Goal: Task Accomplishment & Management: Manage account settings

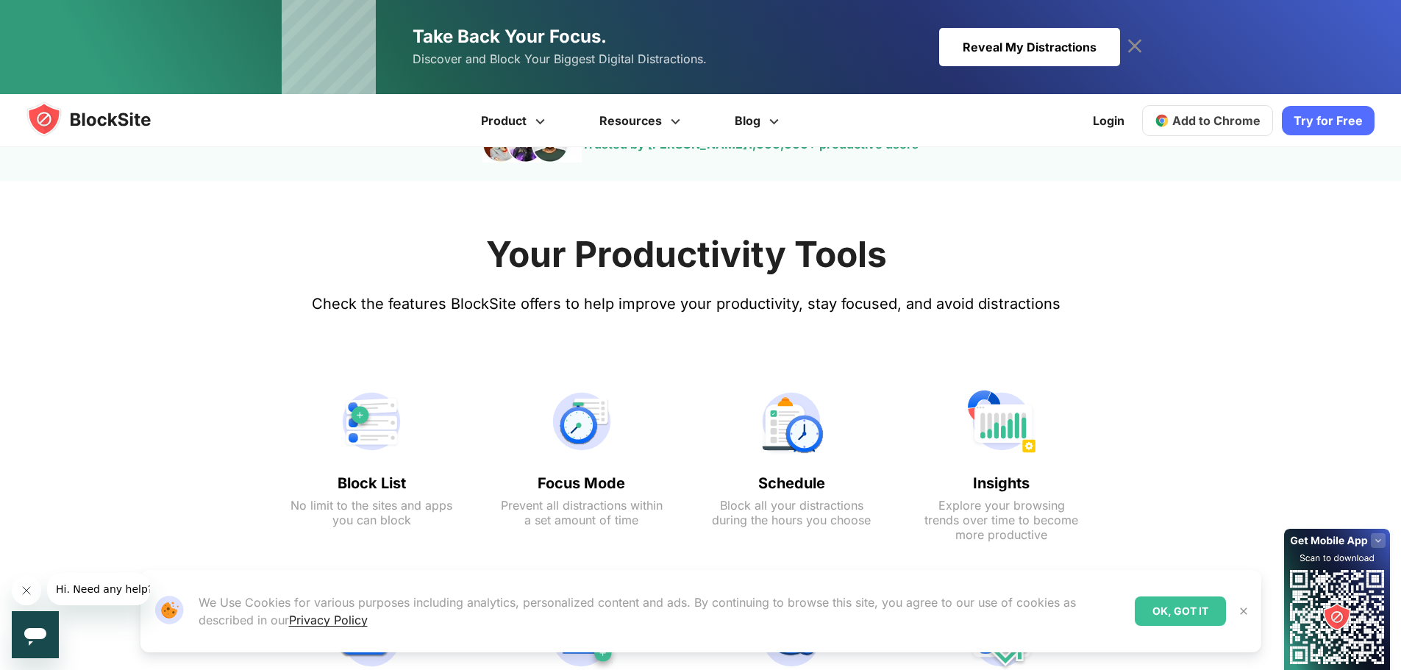
scroll to position [662, 0]
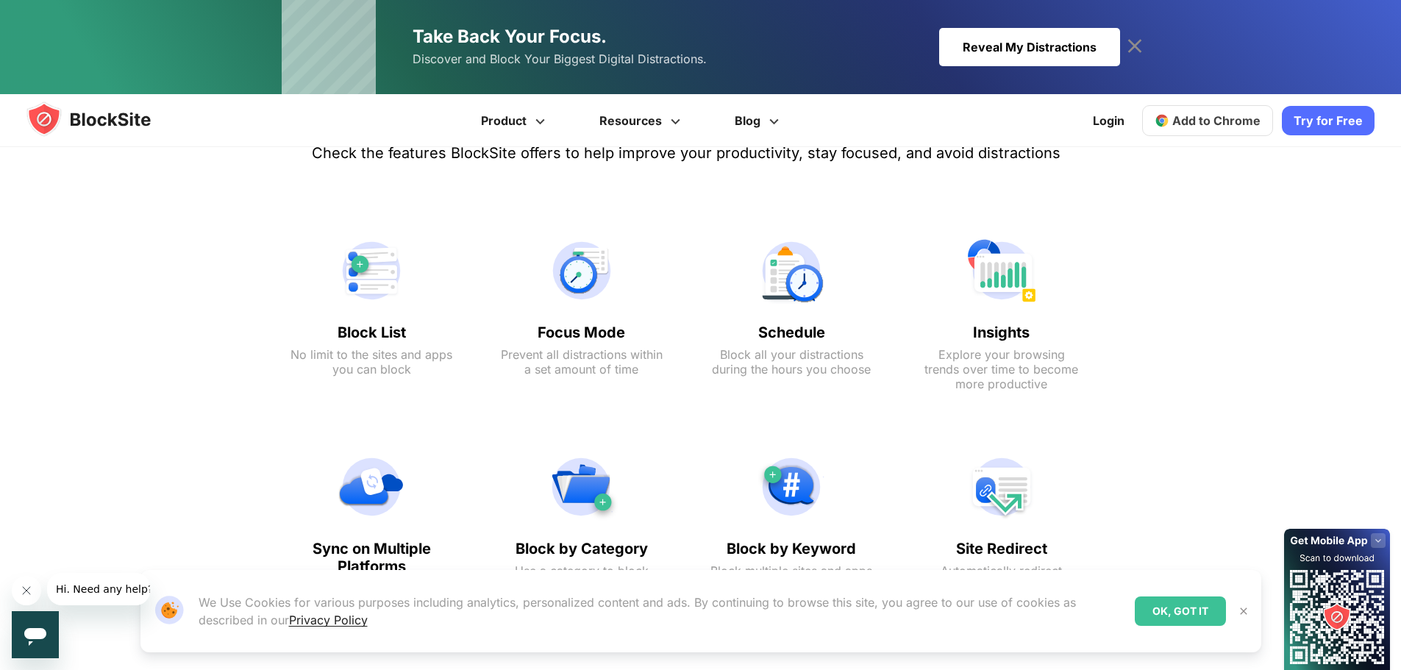
click at [1242, 609] on img at bounding box center [1243, 611] width 12 height 12
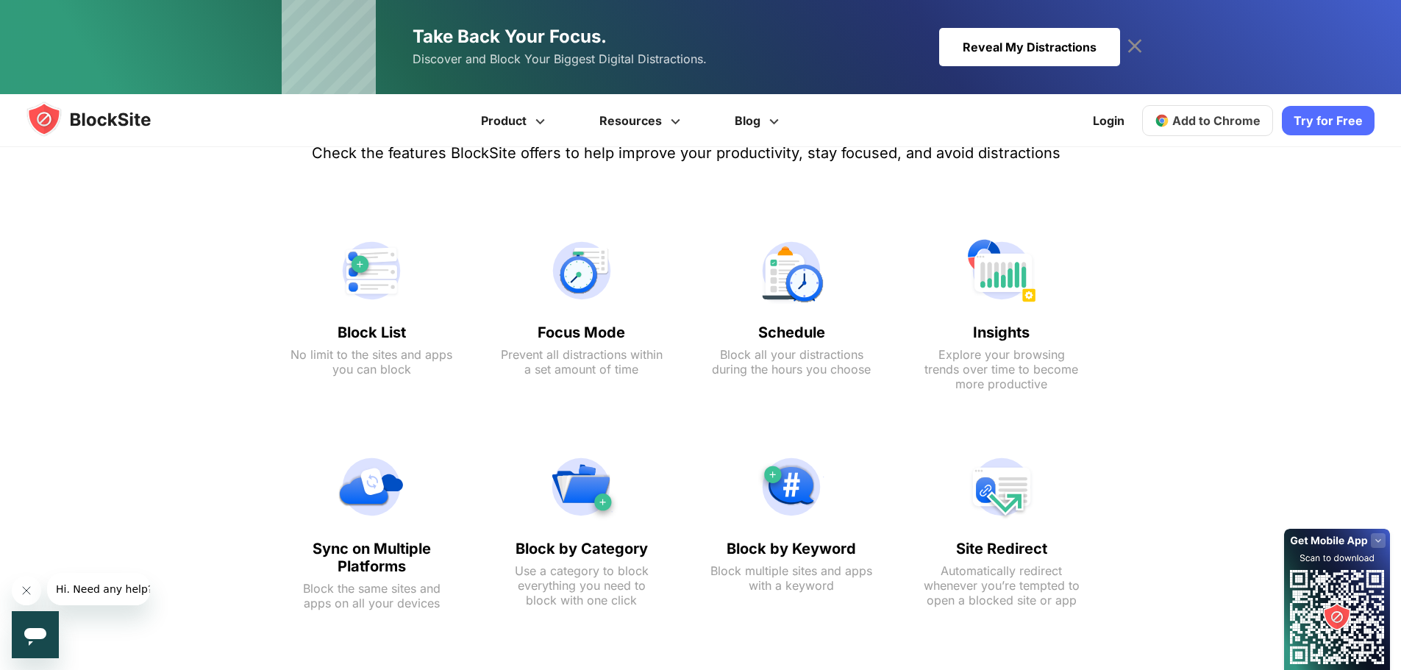
scroll to position [290, 0]
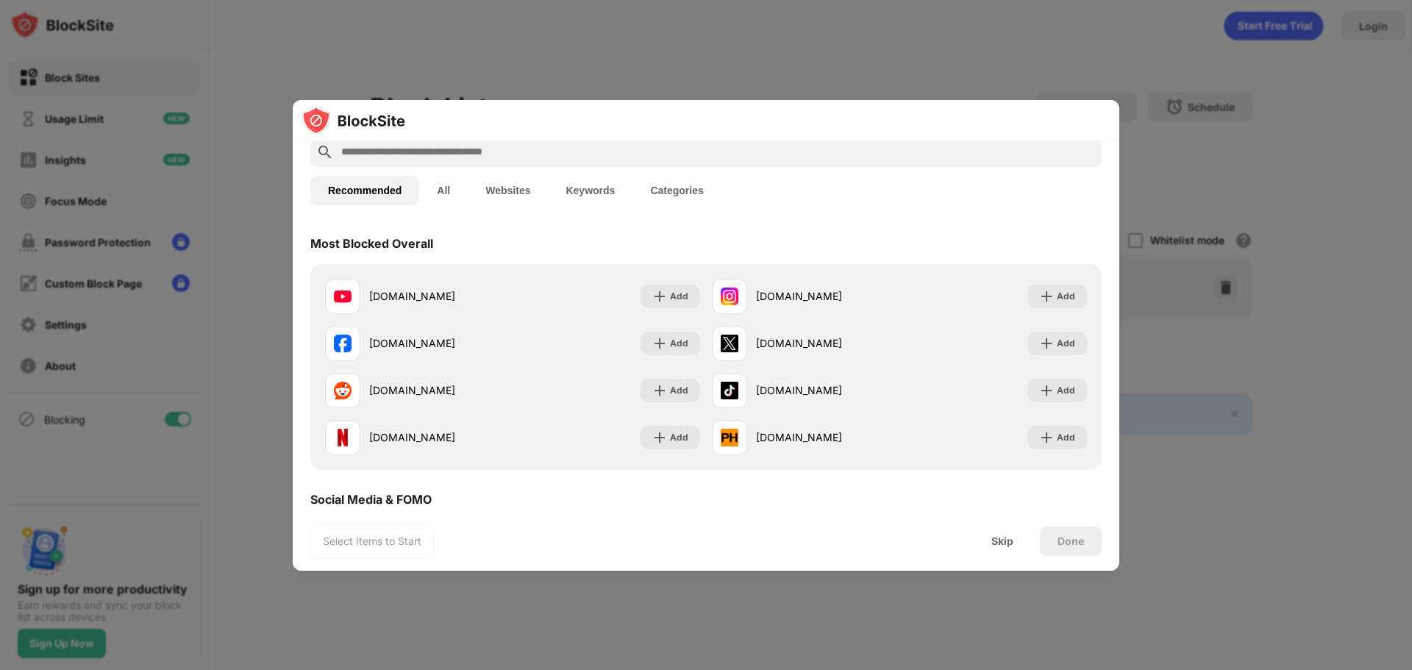
scroll to position [74, 0]
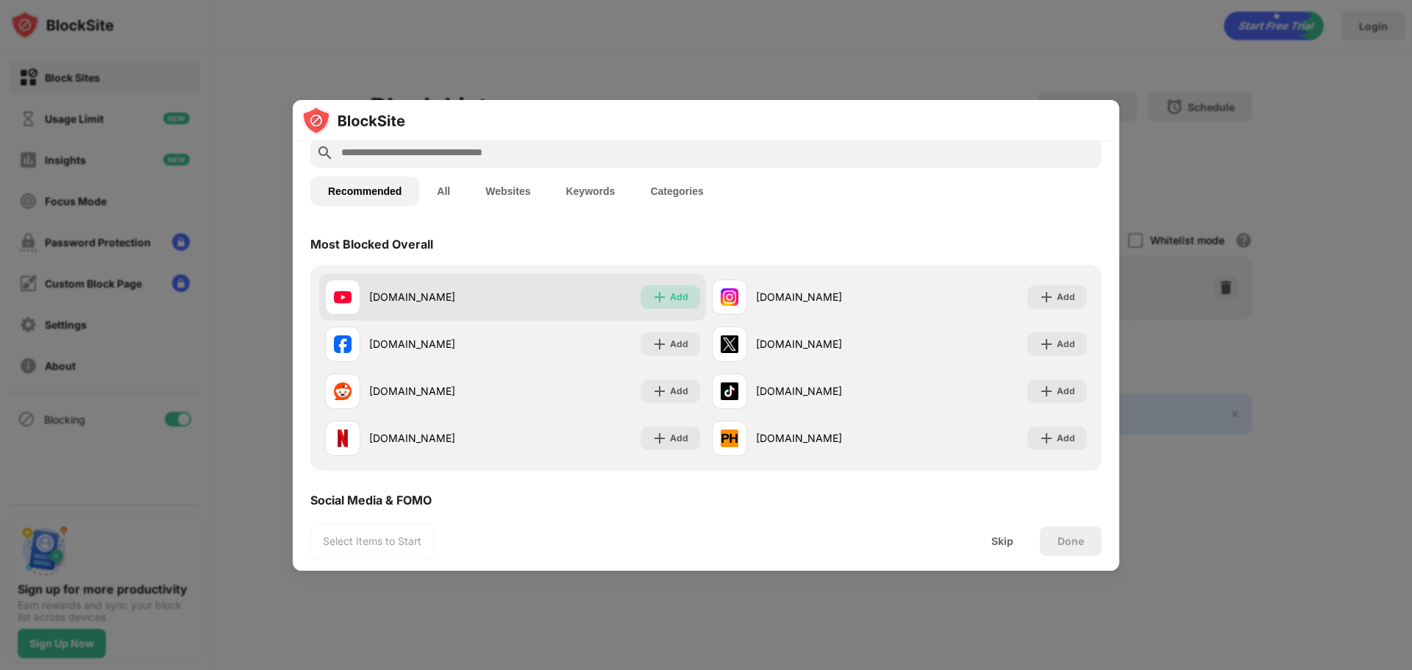
click at [670, 298] on div "Add" at bounding box center [679, 297] width 18 height 15
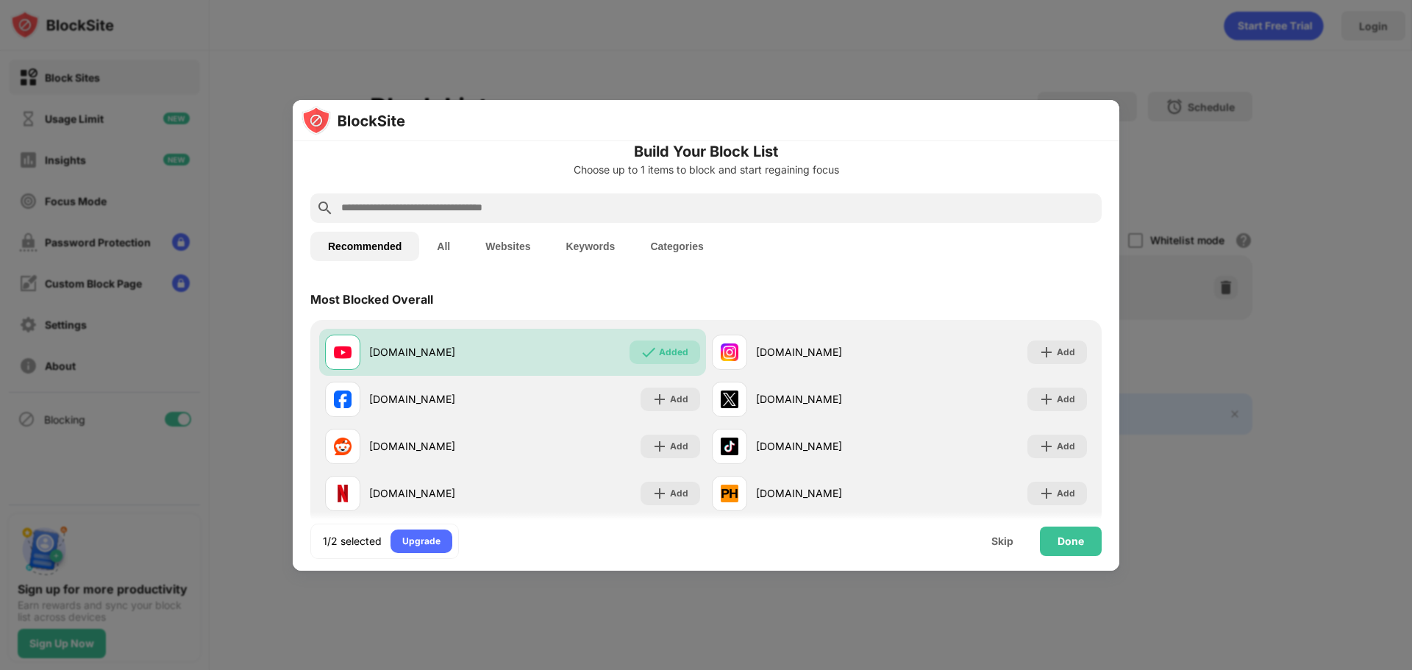
scroll to position [0, 0]
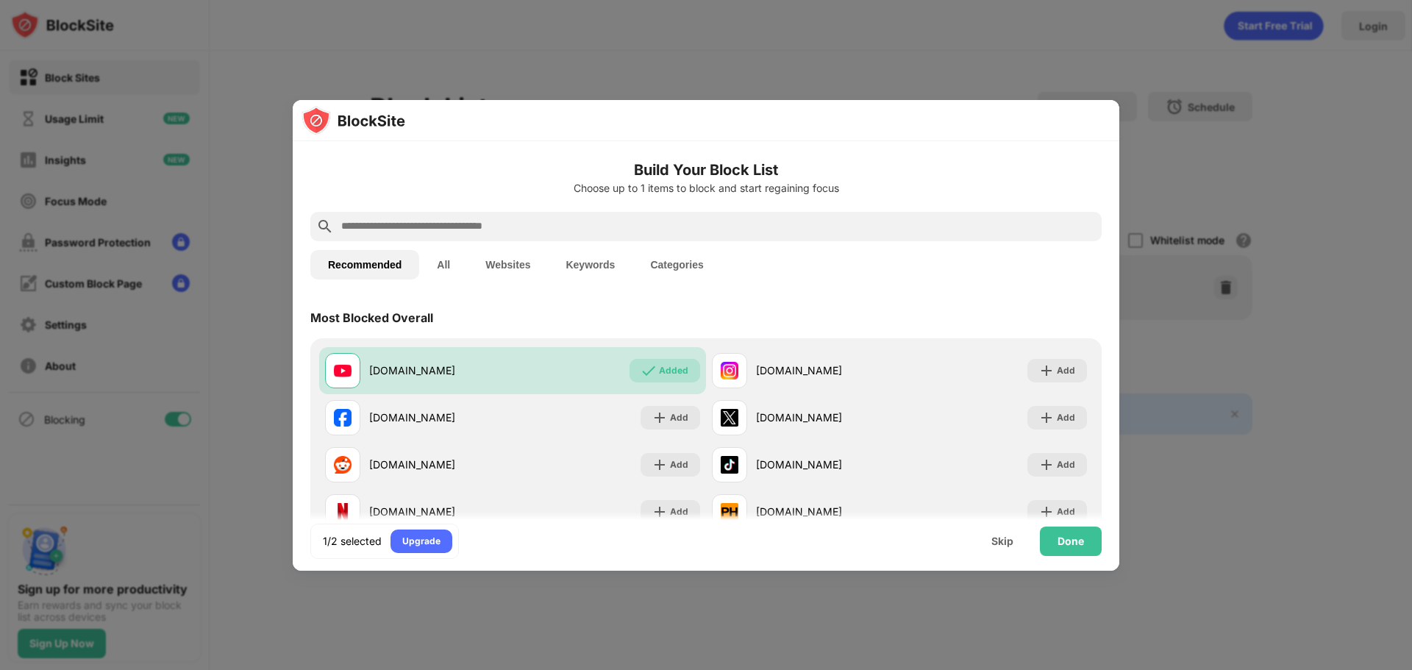
click at [582, 263] on button "Keywords" at bounding box center [590, 264] width 85 height 29
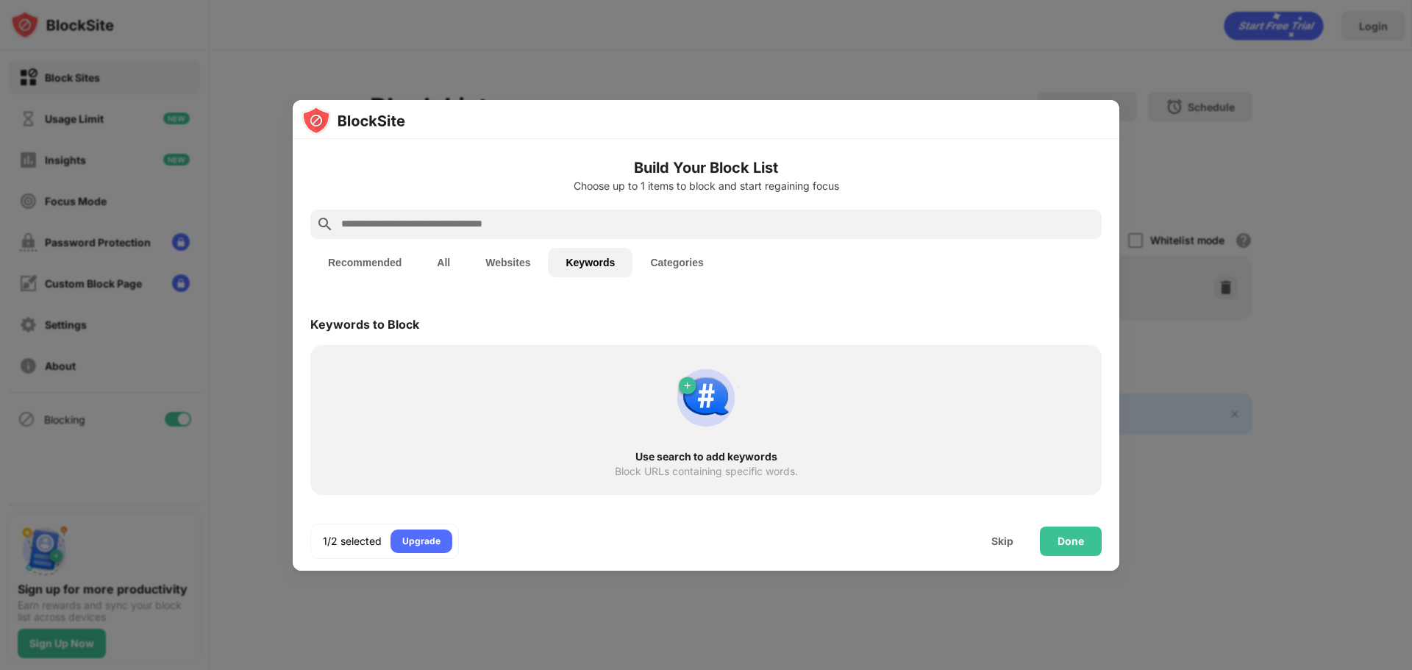
click at [434, 221] on input "text" at bounding box center [718, 224] width 756 height 18
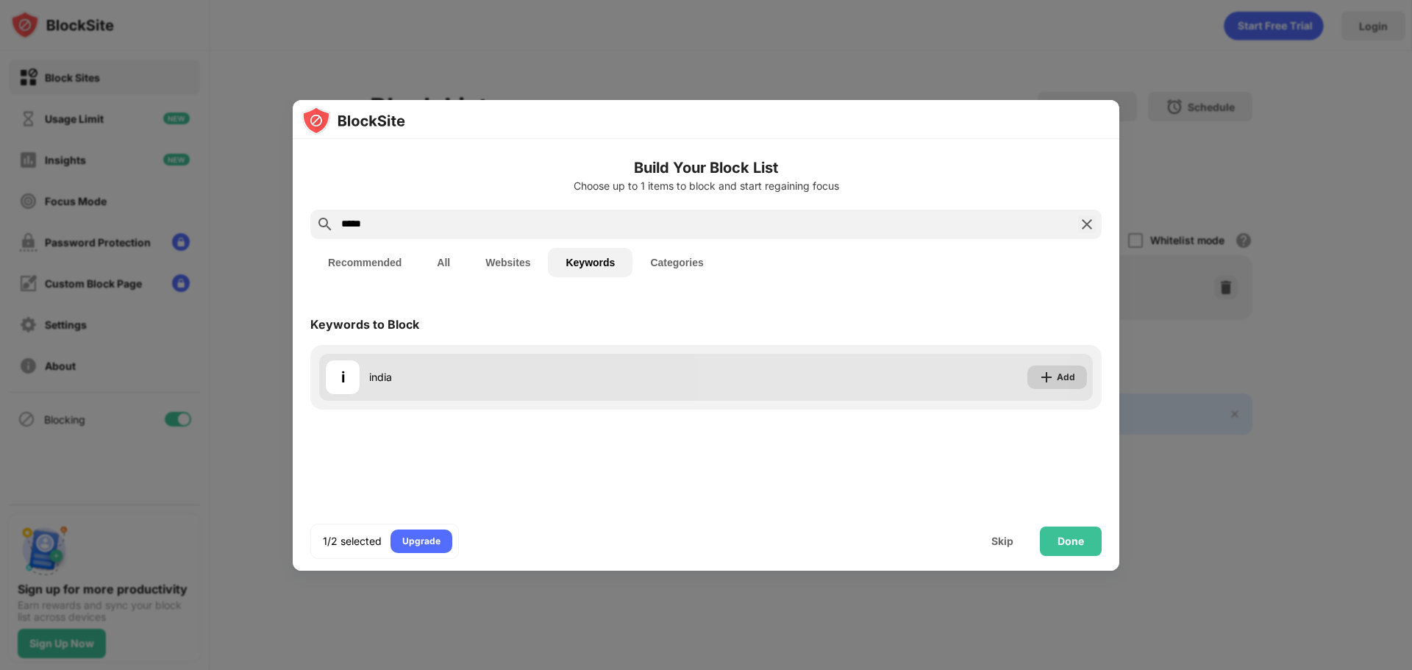
type input "*****"
click at [1056, 380] on div "Add" at bounding box center [1057, 377] width 60 height 24
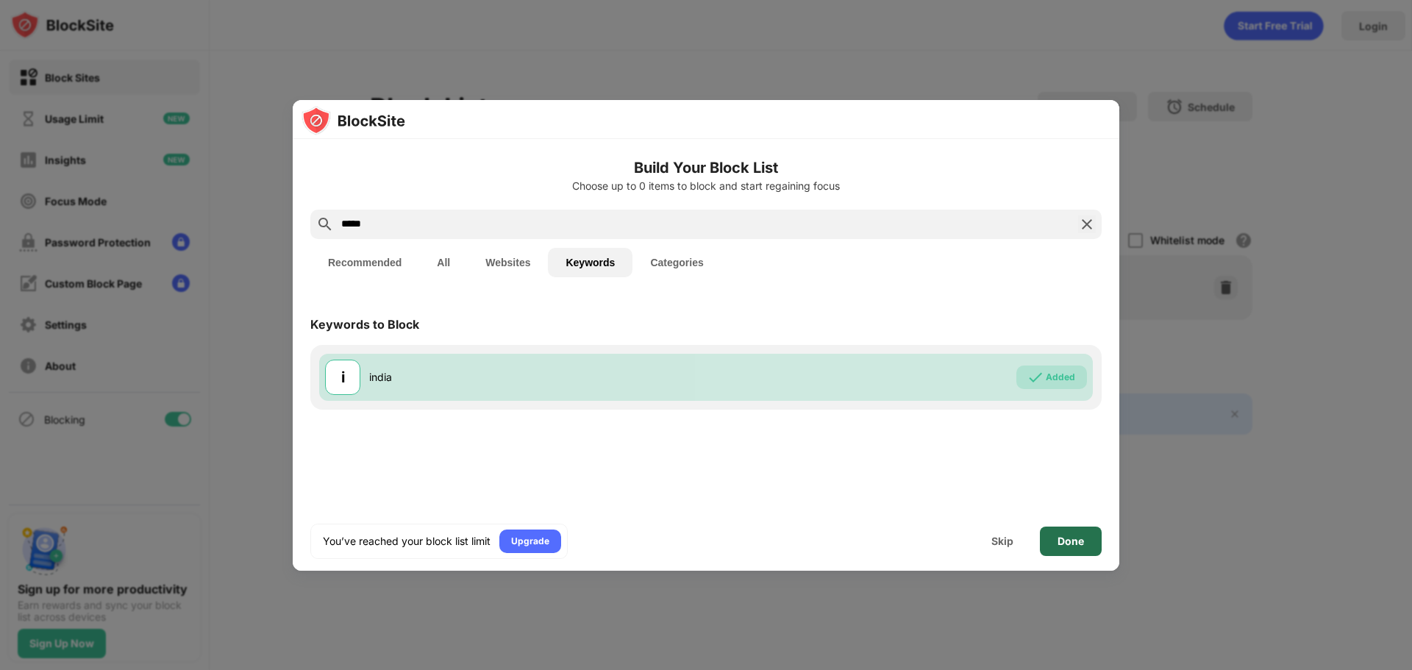
click at [1067, 540] on div "Done" at bounding box center [1070, 541] width 26 height 12
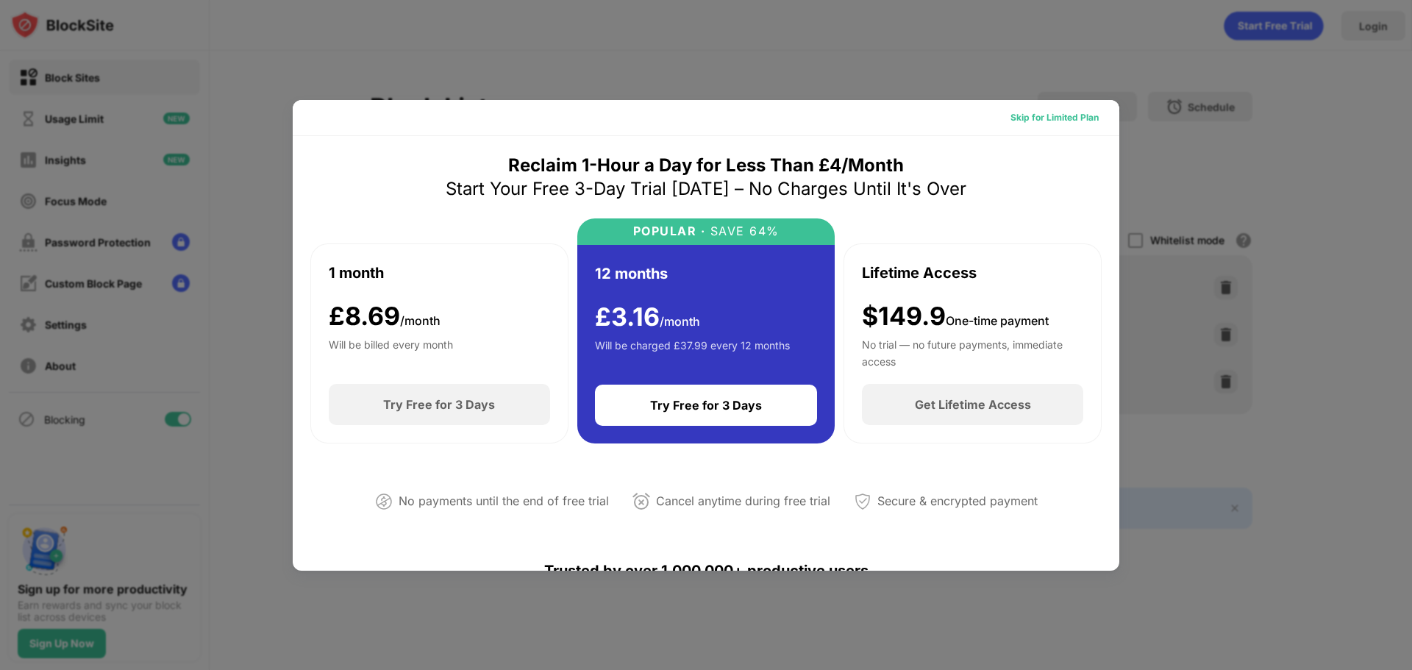
click at [1058, 121] on div "Skip for Limited Plan" at bounding box center [1054, 117] width 88 height 15
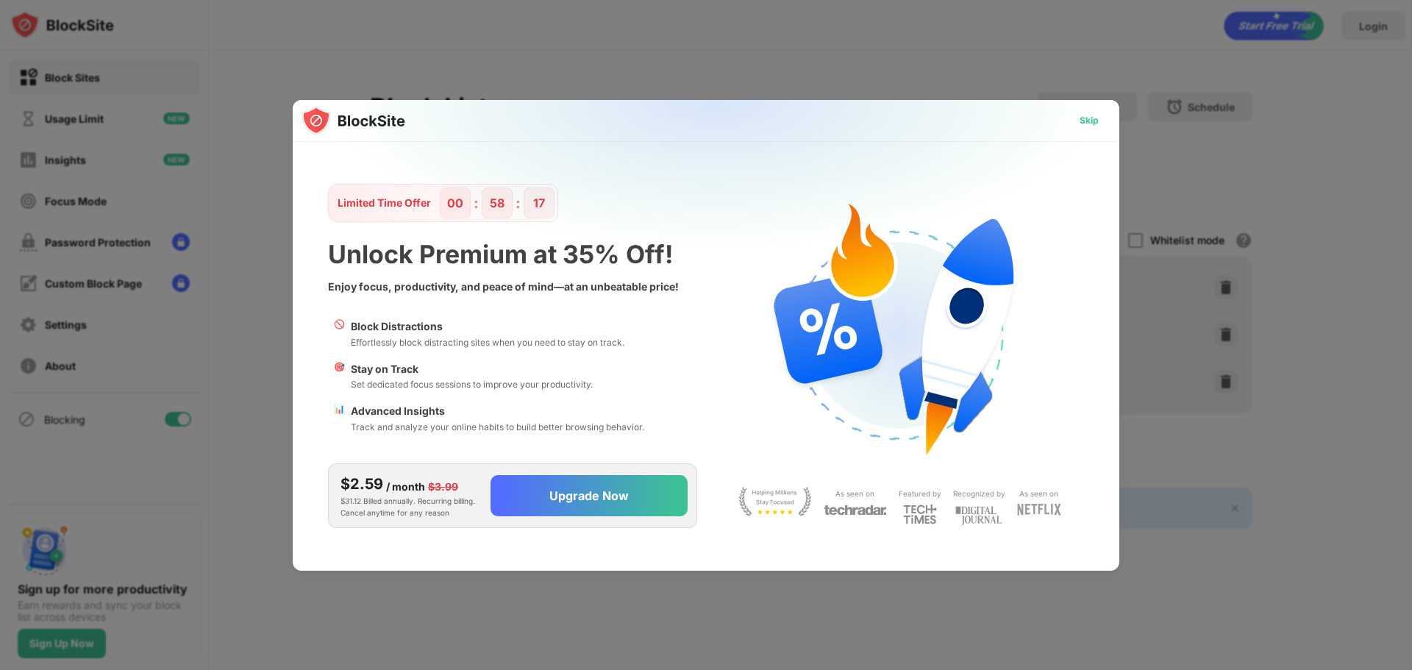
click at [1092, 115] on div "Skip" at bounding box center [1088, 120] width 19 height 15
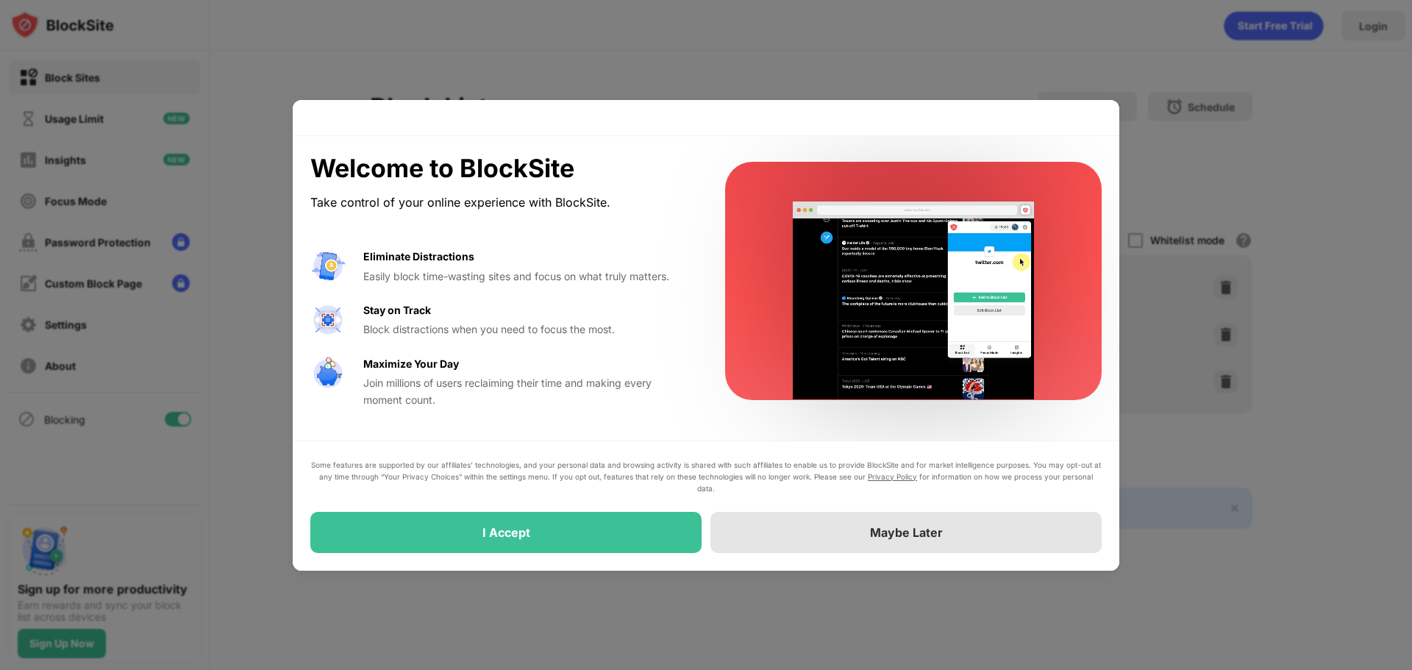
click at [909, 536] on div "Maybe Later" at bounding box center [906, 532] width 73 height 15
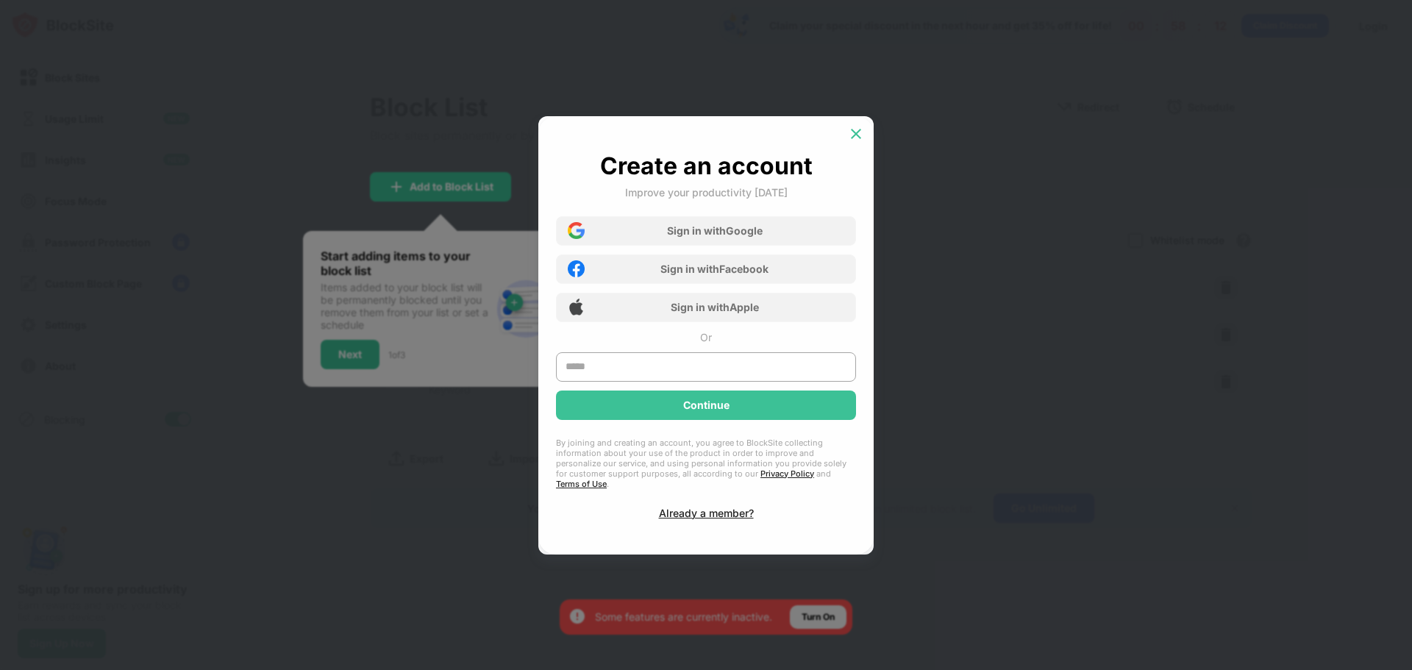
click at [861, 135] on img at bounding box center [855, 133] width 15 height 15
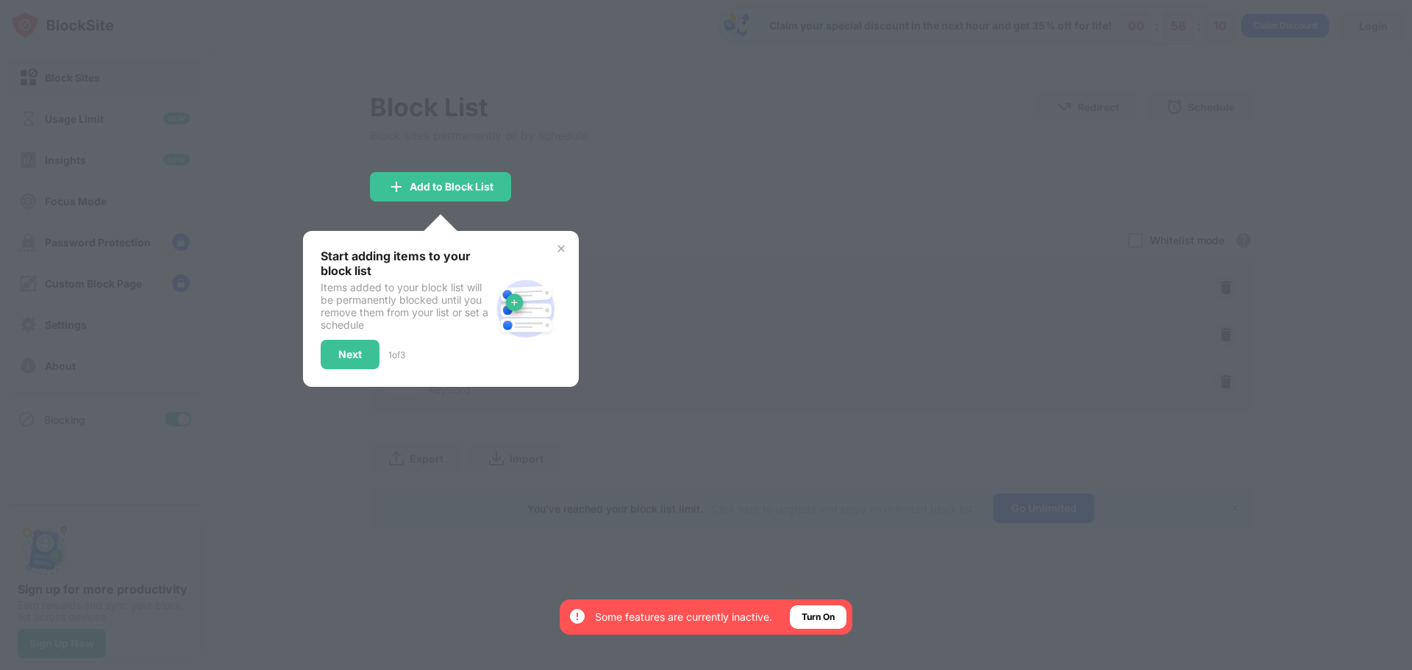
click at [970, 175] on div at bounding box center [706, 335] width 1412 height 670
click at [448, 189] on div "Add to Block List" at bounding box center [451, 187] width 84 height 12
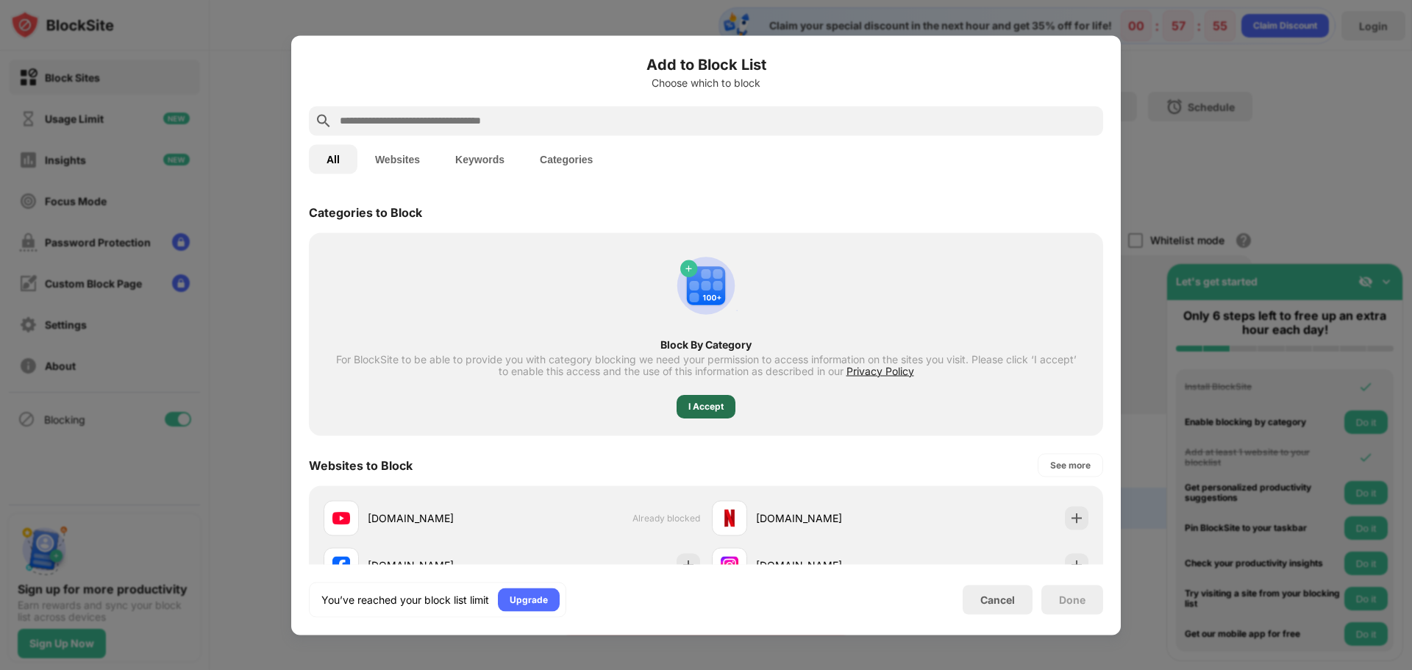
click at [698, 407] on div "I Accept" at bounding box center [705, 405] width 35 height 15
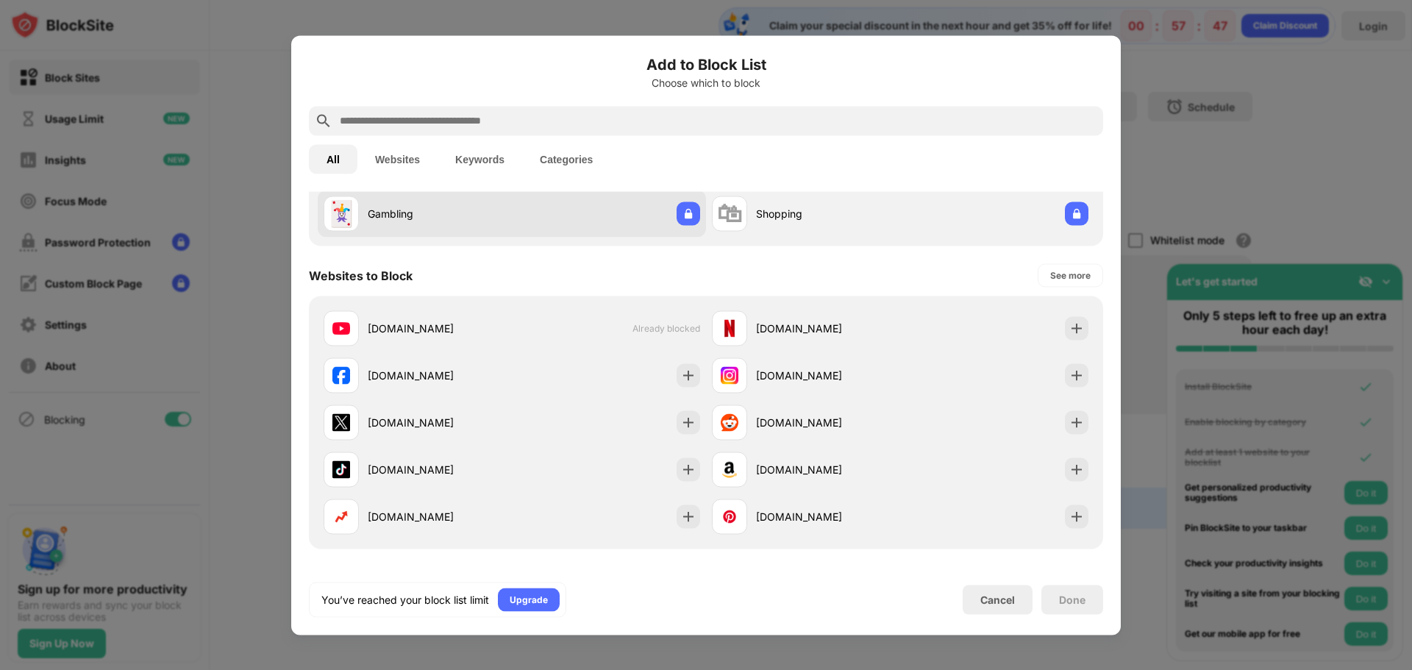
scroll to position [74, 0]
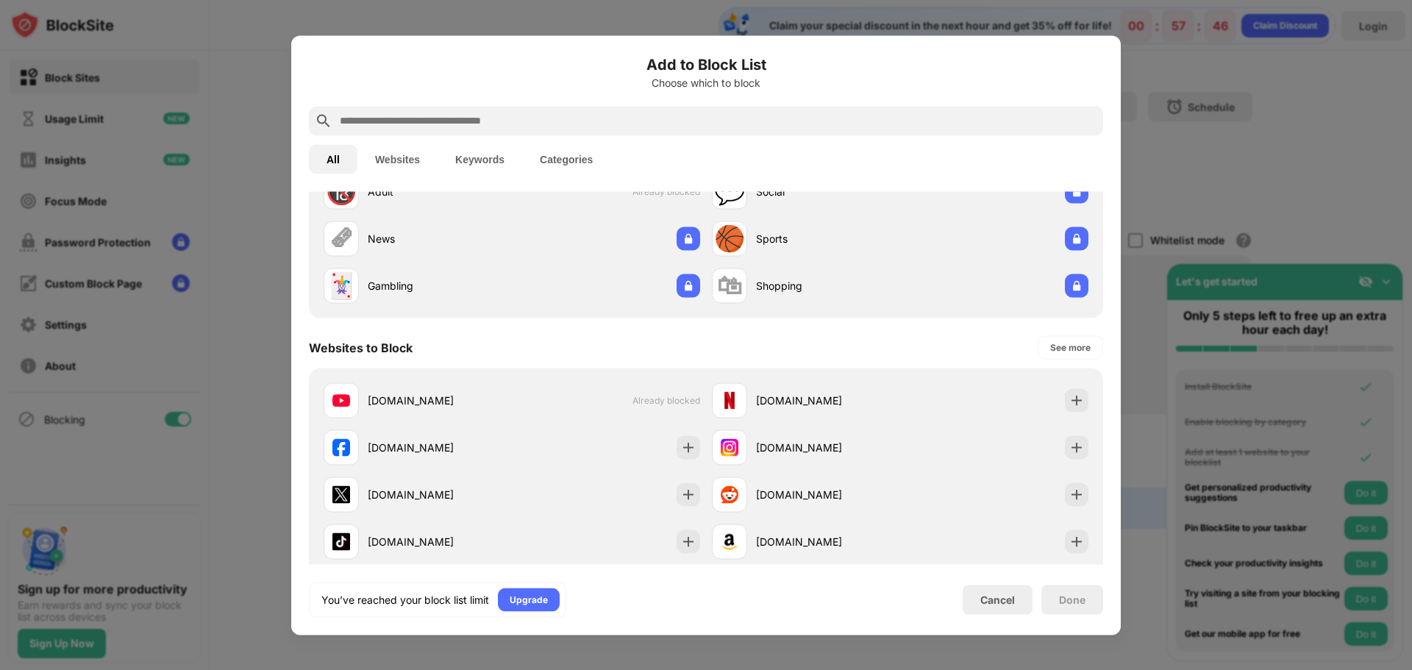
click at [490, 158] on button "Keywords" at bounding box center [479, 158] width 85 height 29
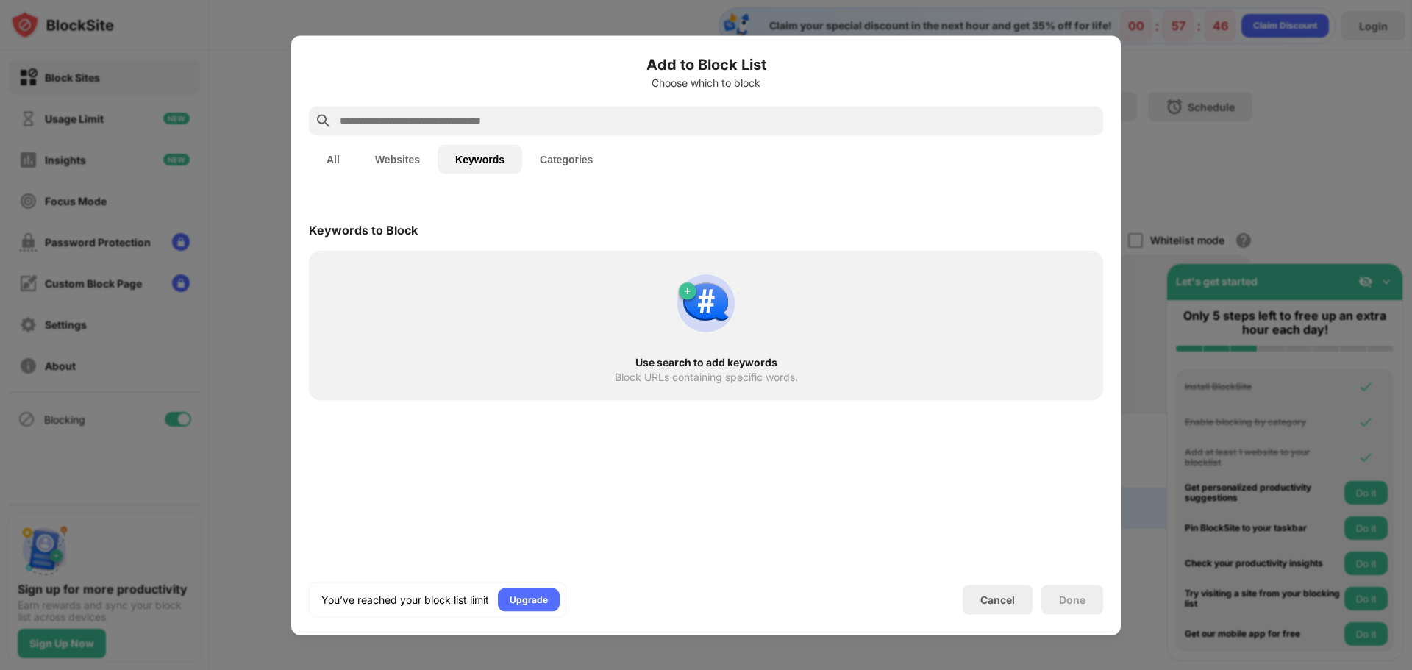
scroll to position [0, 0]
click at [568, 154] on button "Categories" at bounding box center [566, 158] width 88 height 29
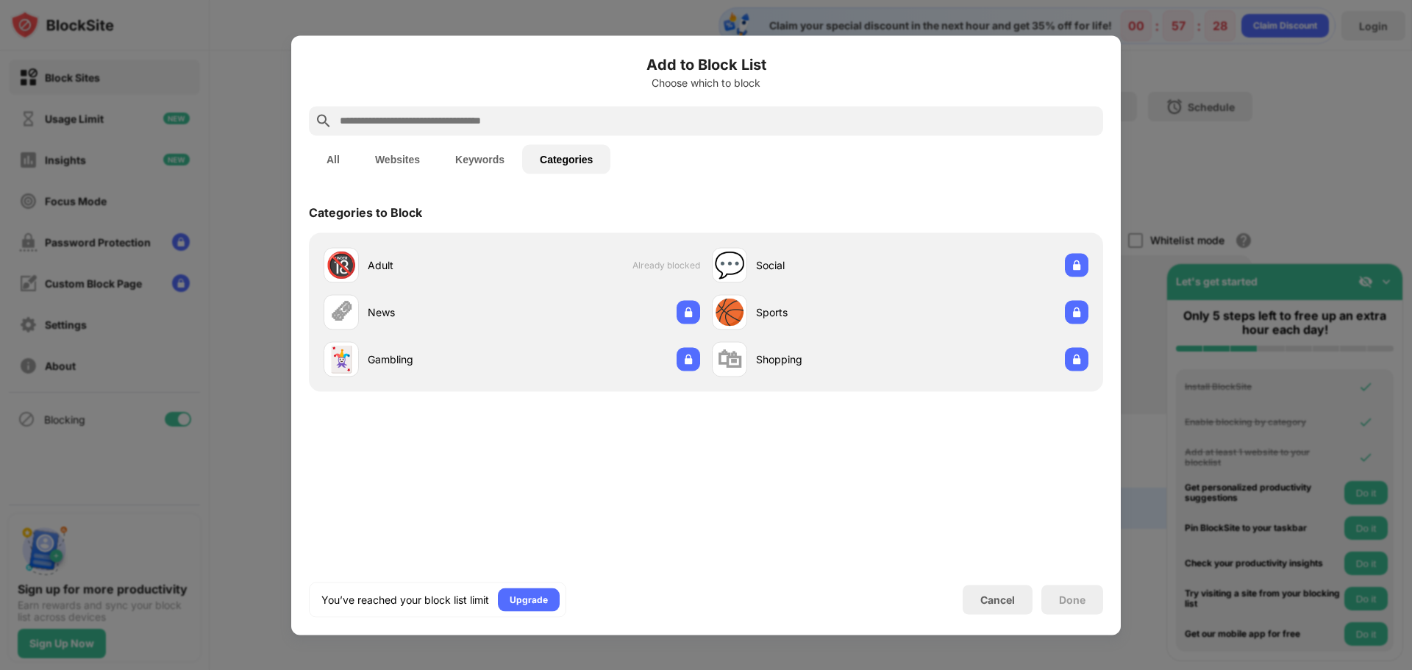
click at [332, 155] on button "All" at bounding box center [333, 158] width 49 height 29
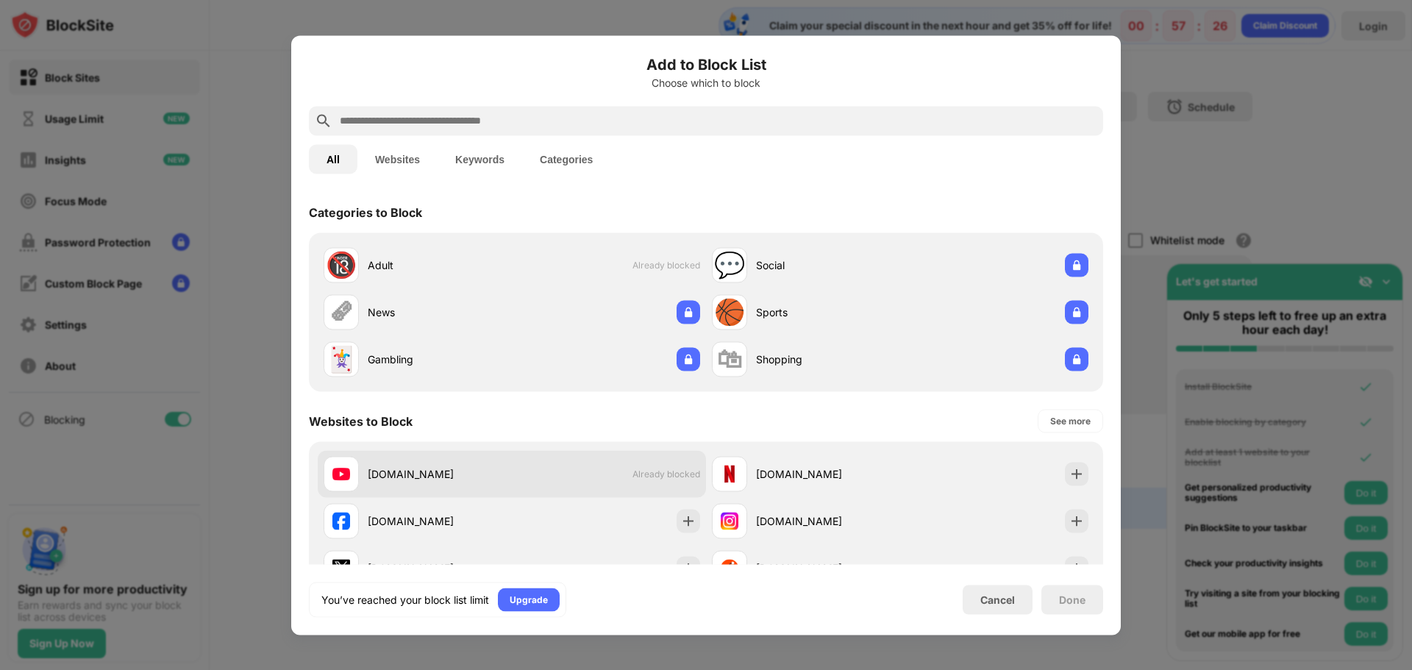
click at [652, 480] on div "youtube.com Already blocked" at bounding box center [512, 473] width 388 height 47
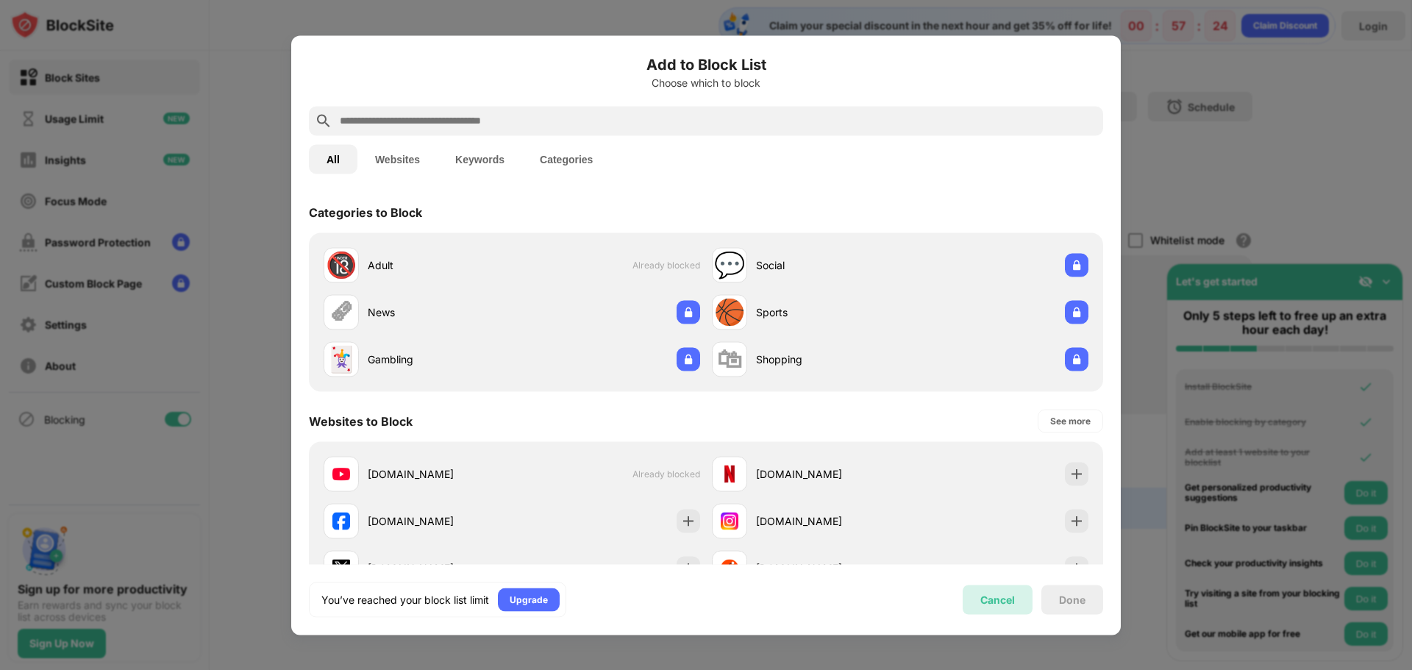
click at [1003, 604] on div "Cancel" at bounding box center [997, 599] width 35 height 12
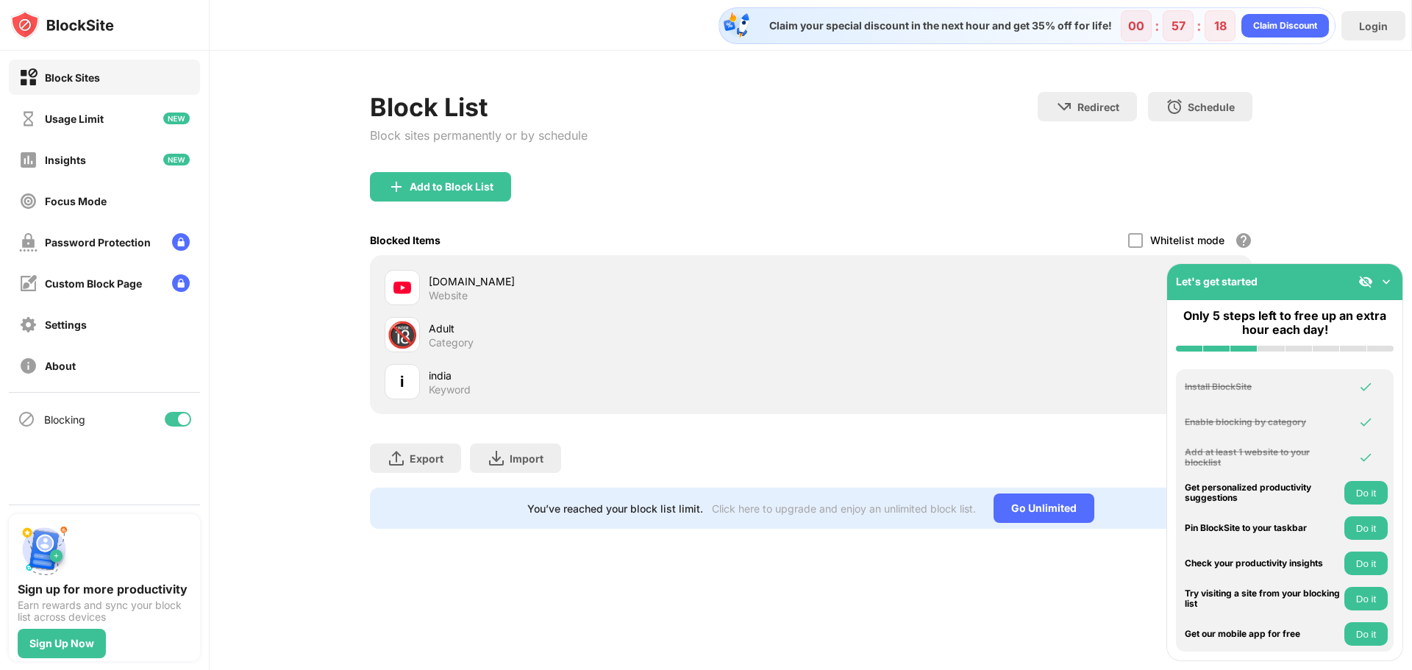
click at [429, 382] on div "india" at bounding box center [620, 375] width 382 height 15
click at [407, 383] on div "i" at bounding box center [401, 381] width 35 height 35
click at [62, 116] on div "Usage Limit" at bounding box center [74, 118] width 59 height 12
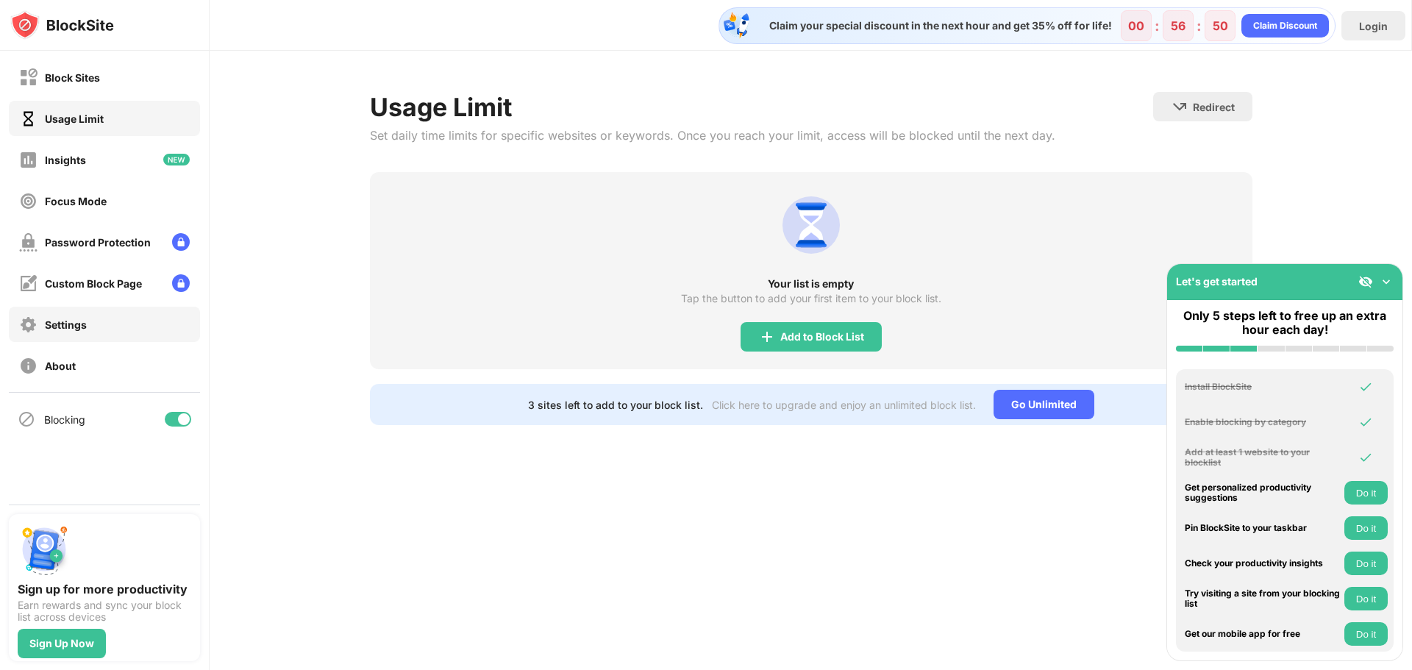
click at [68, 326] on div "Settings" at bounding box center [66, 324] width 42 height 12
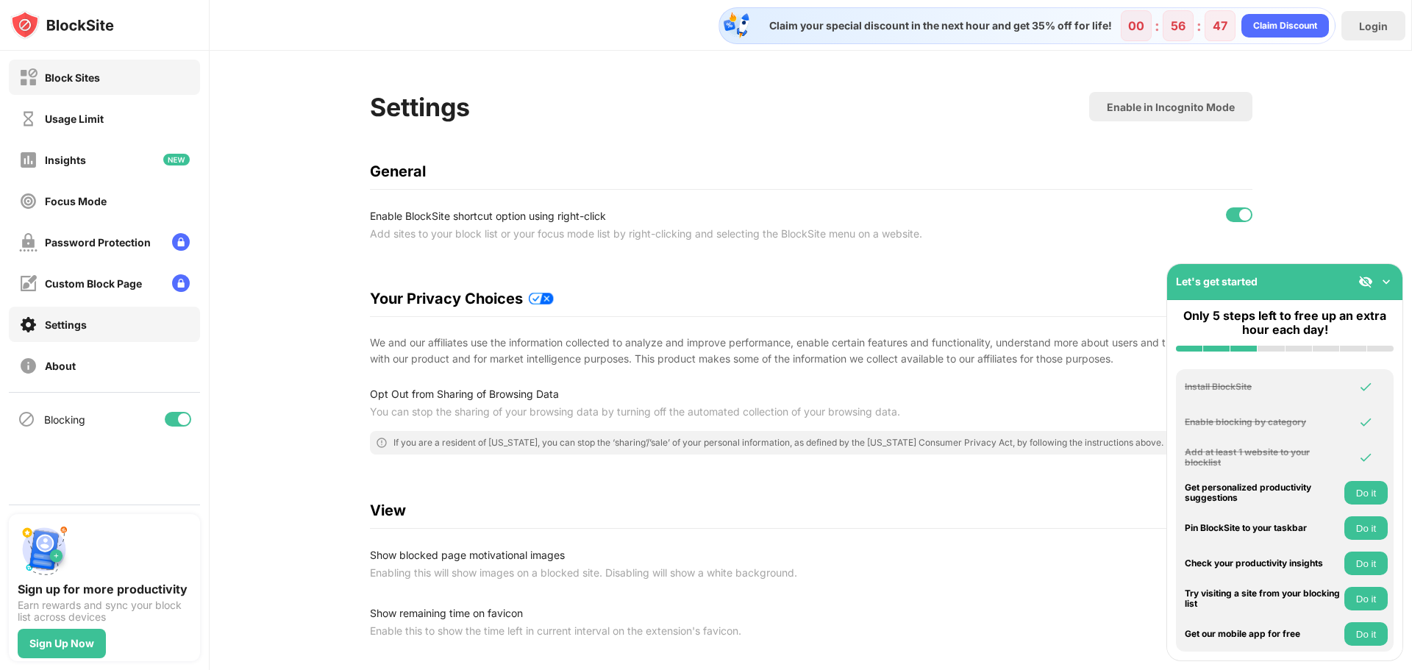
click at [66, 75] on div "Block Sites" at bounding box center [72, 77] width 55 height 12
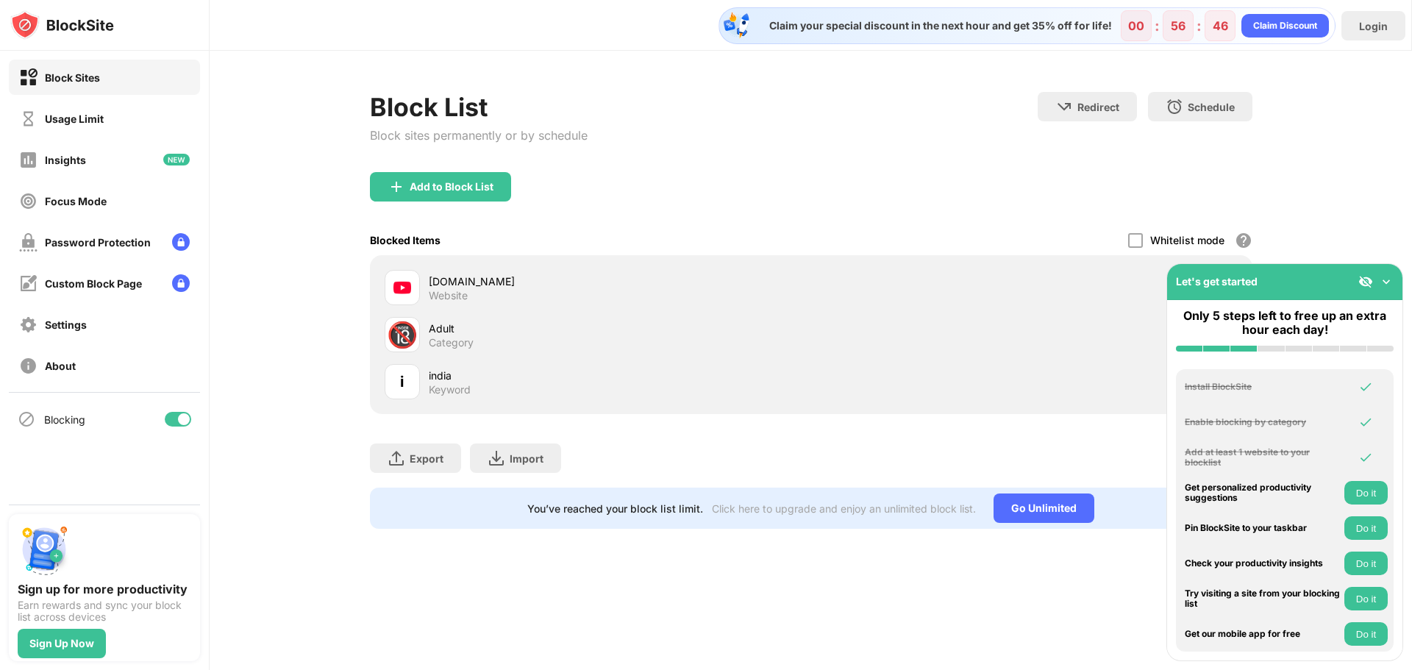
click at [397, 282] on img at bounding box center [402, 288] width 18 height 18
click at [439, 276] on div "youtube.com" at bounding box center [620, 280] width 382 height 15
click at [441, 391] on div "Keyword" at bounding box center [450, 389] width 42 height 13
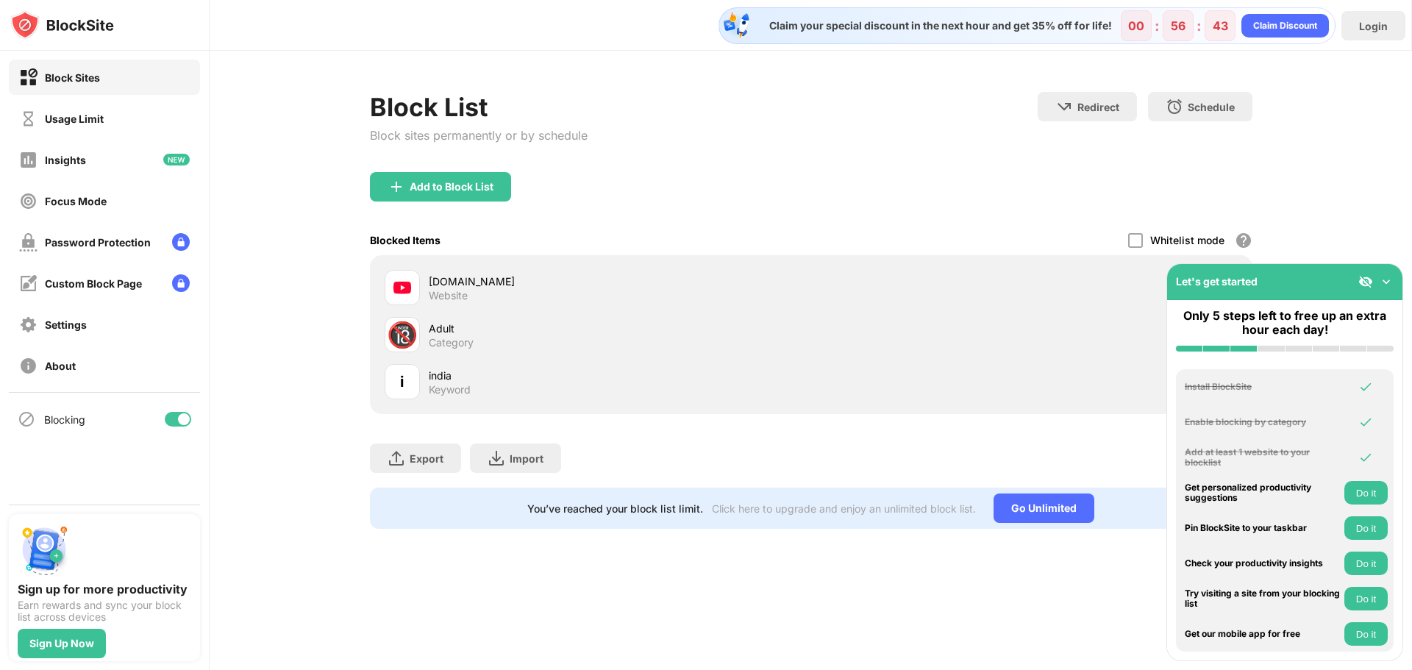
click at [441, 391] on div "Keyword" at bounding box center [450, 389] width 42 height 13
click at [76, 79] on div "Block Sites" at bounding box center [72, 77] width 55 height 12
click at [68, 75] on div "Block Sites" at bounding box center [72, 77] width 55 height 12
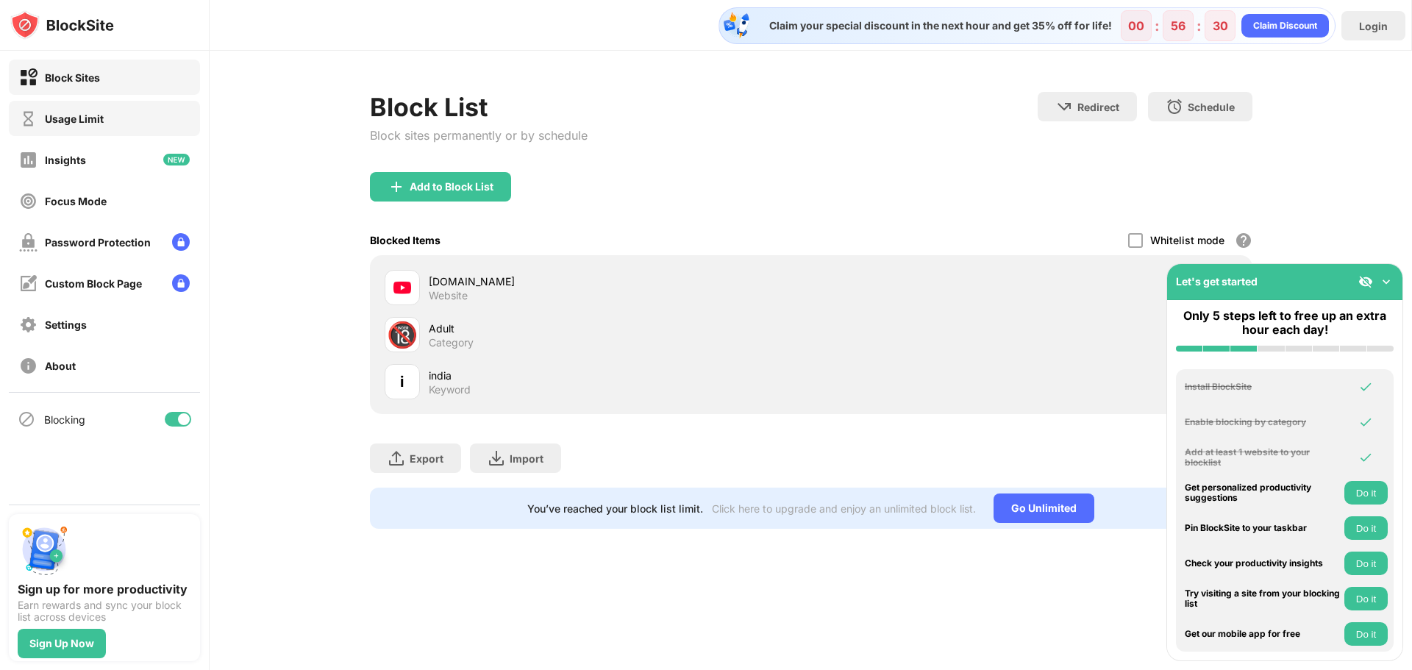
click at [74, 119] on div "Usage Limit" at bounding box center [74, 118] width 59 height 12
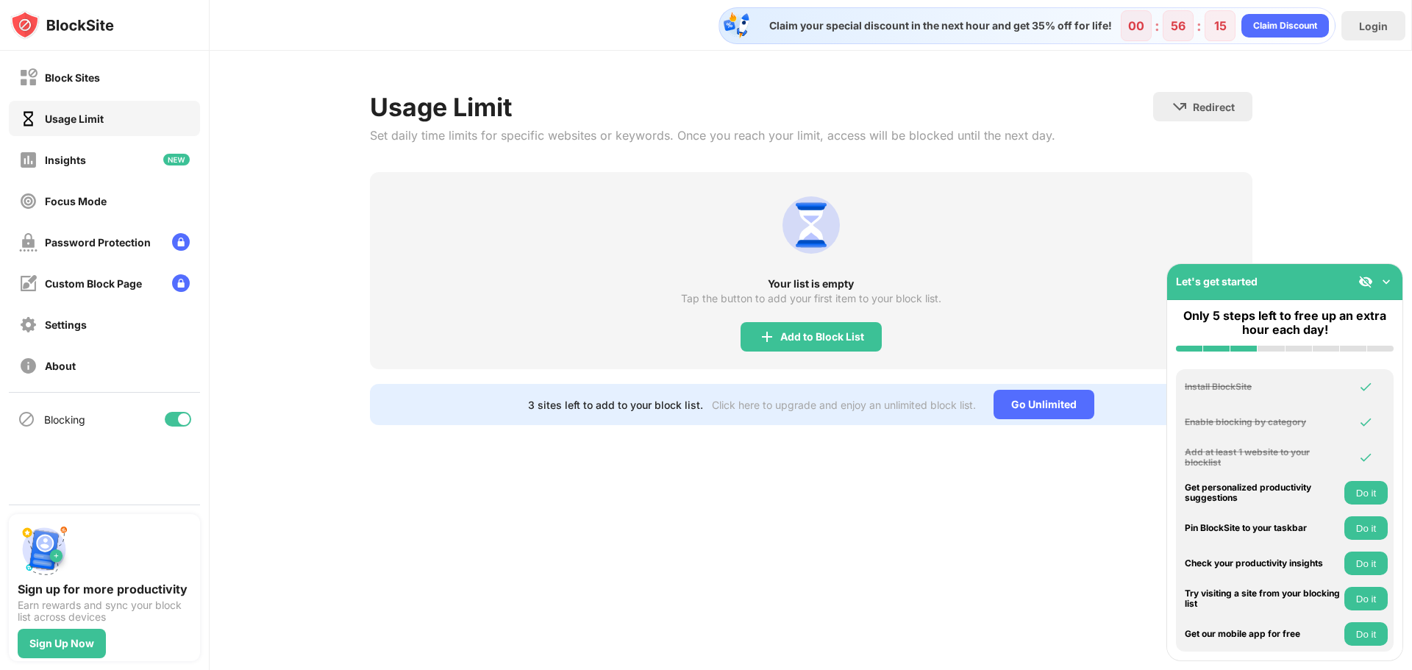
click at [1385, 279] on img at bounding box center [1385, 281] width 15 height 15
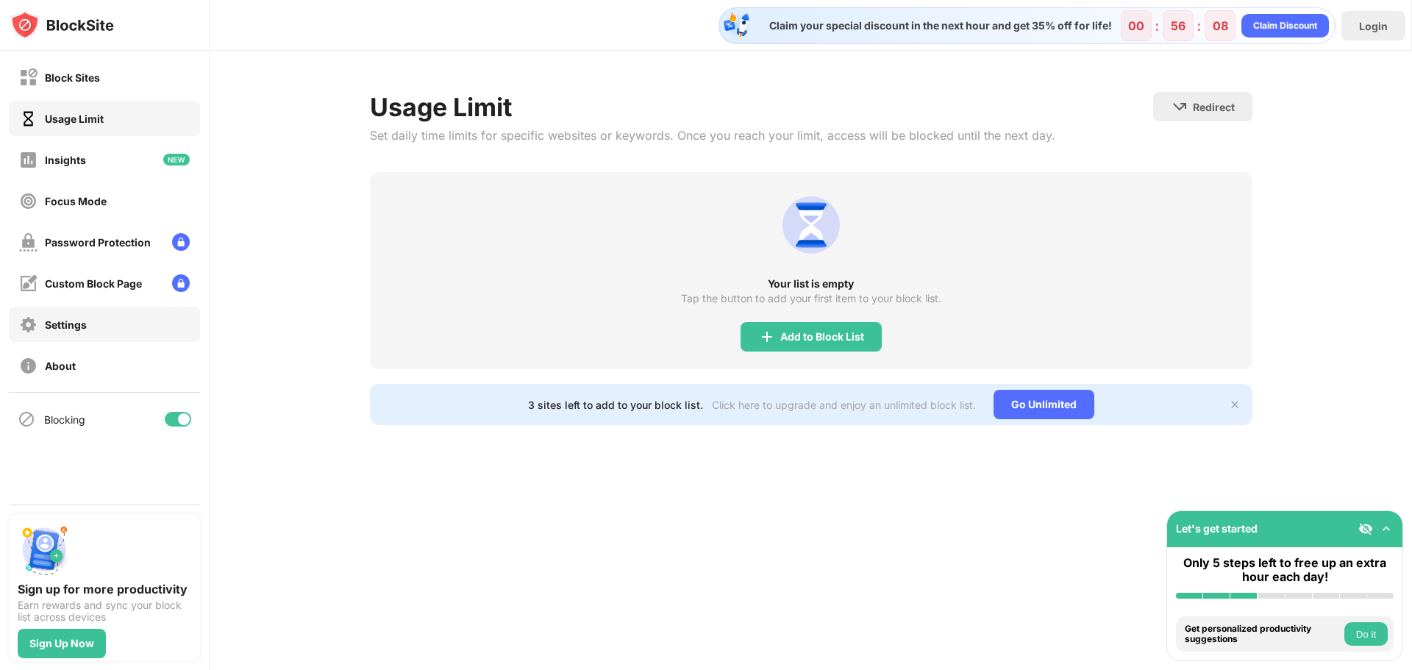
click at [65, 329] on div "Settings" at bounding box center [66, 324] width 42 height 12
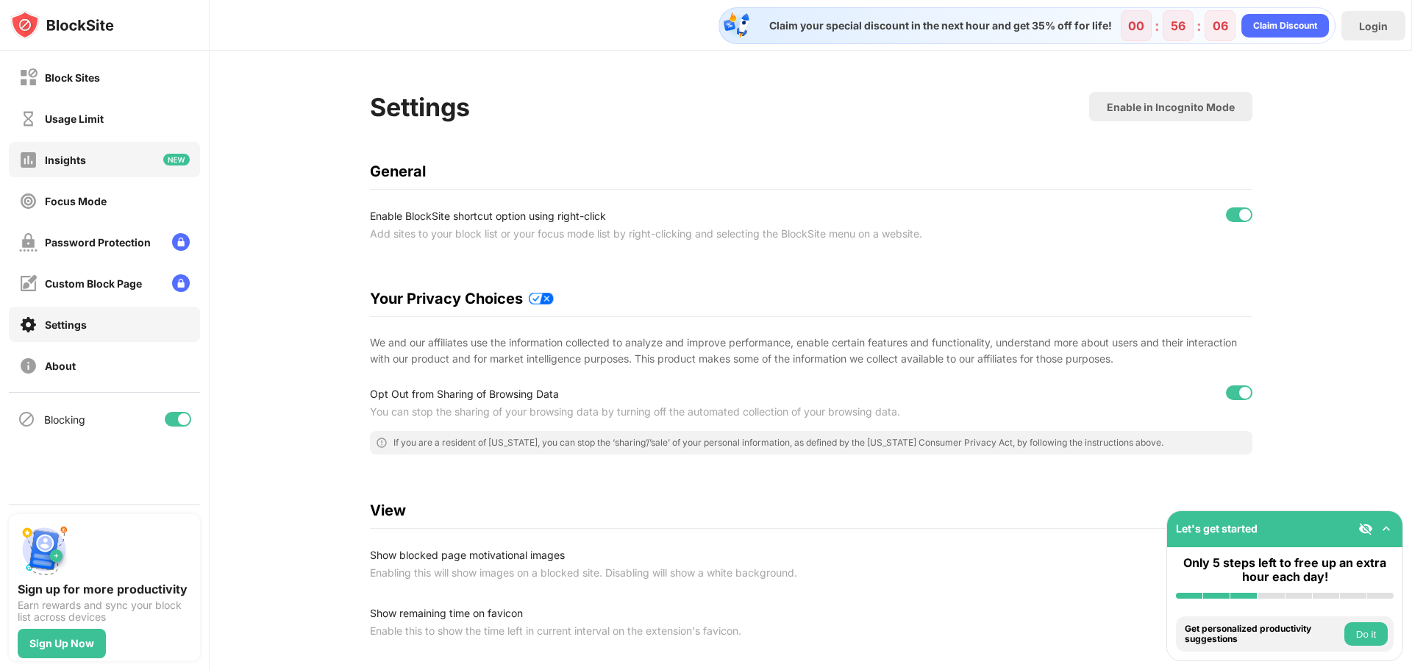
click at [60, 161] on div "Insights" at bounding box center [65, 160] width 41 height 12
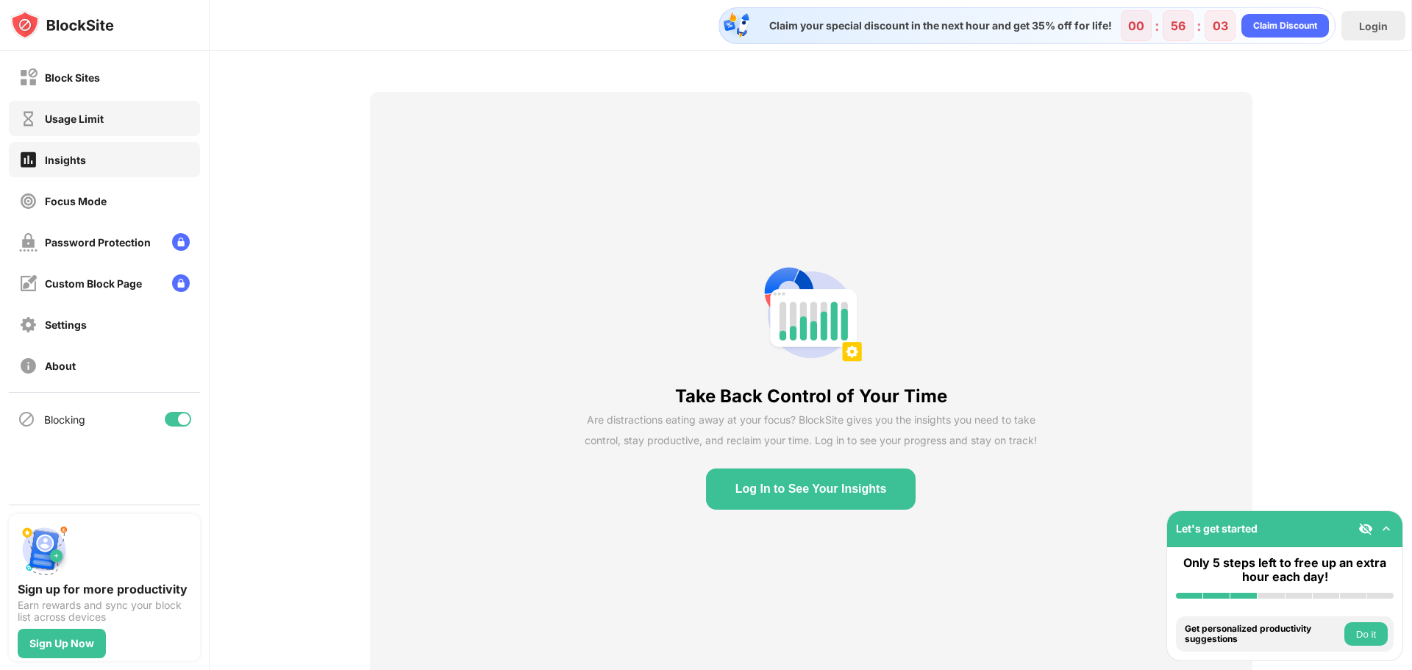
click at [66, 120] on div "Usage Limit" at bounding box center [74, 118] width 59 height 12
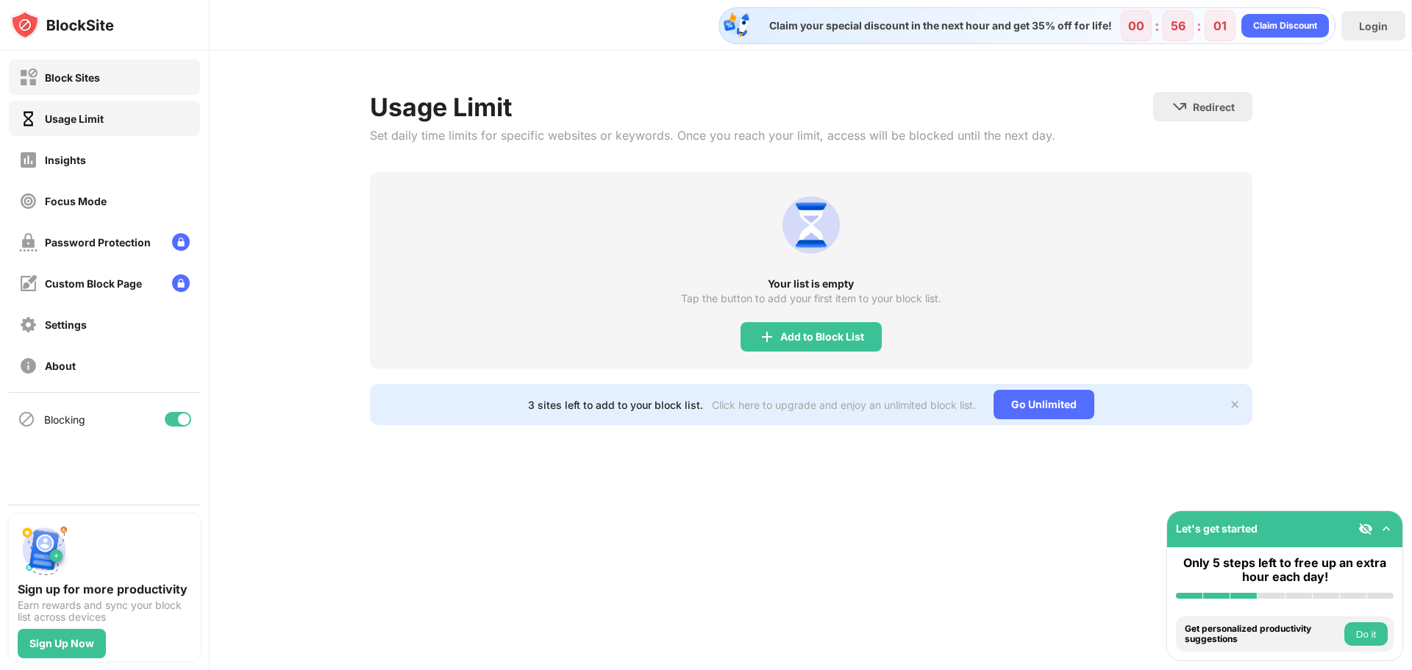
click at [71, 76] on div "Block Sites" at bounding box center [72, 77] width 55 height 12
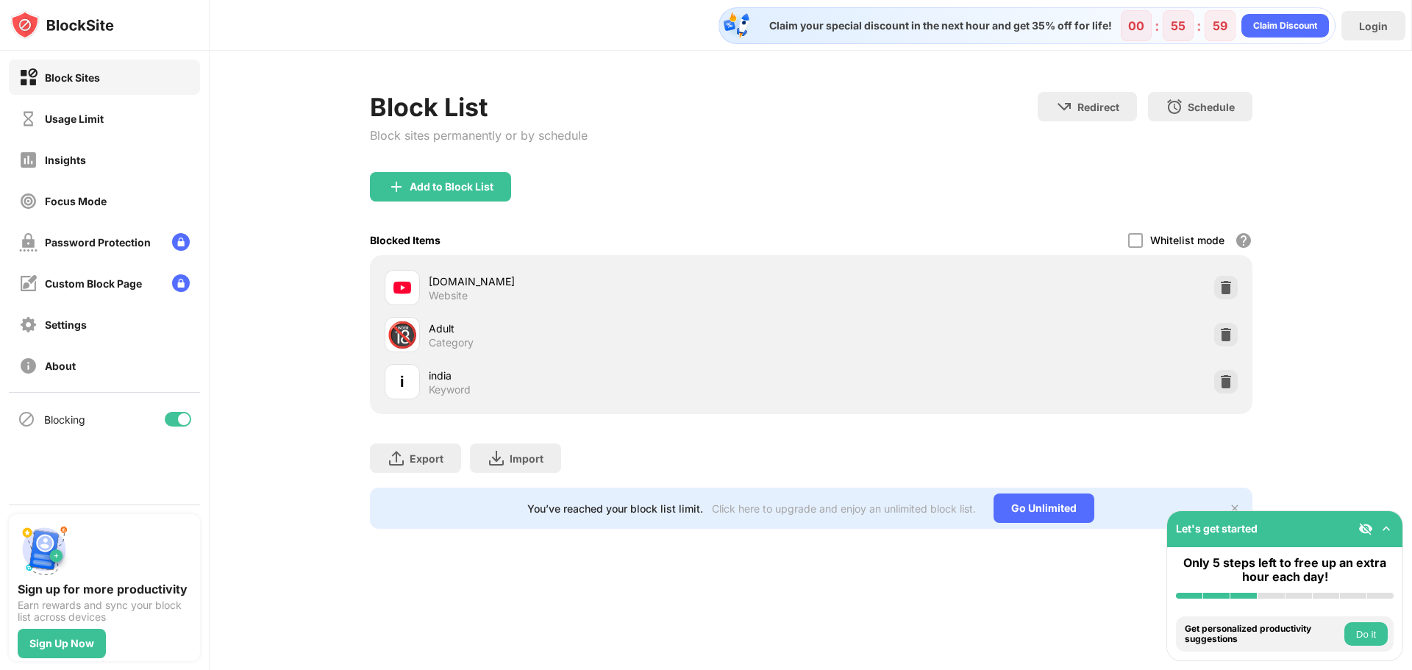
click at [22, 72] on img at bounding box center [28, 77] width 18 height 18
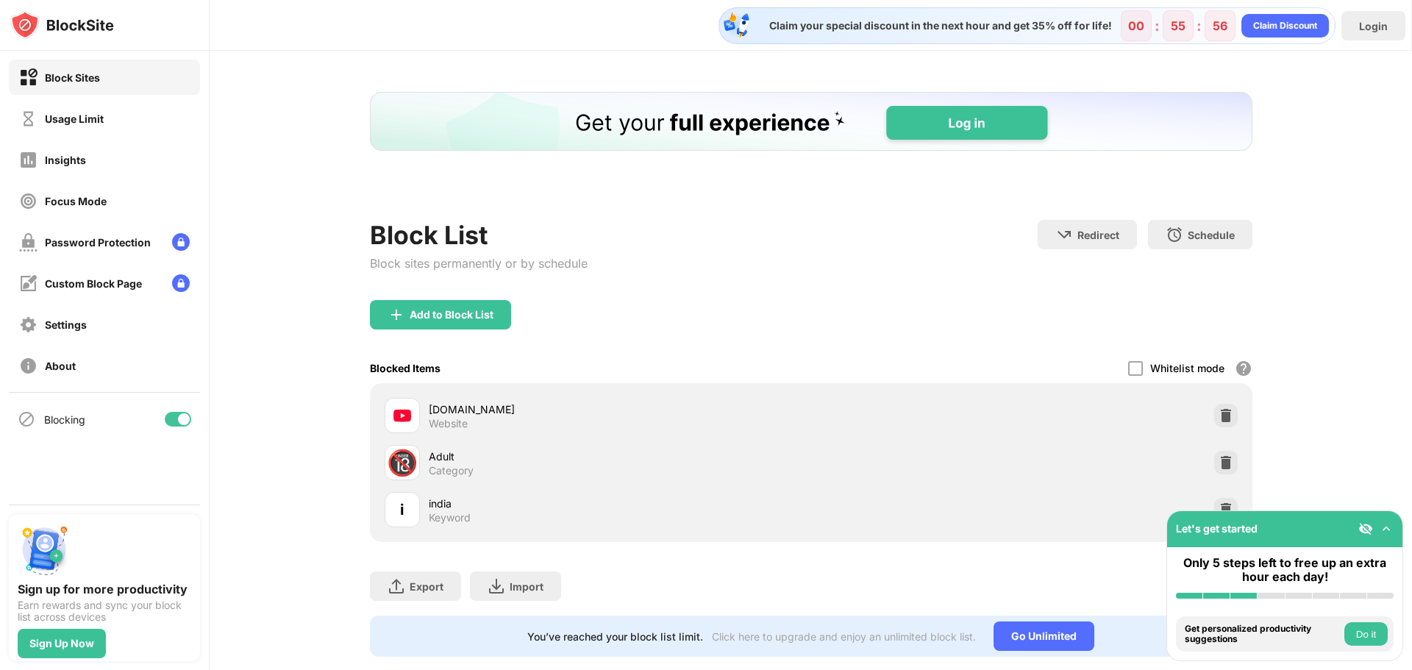
click at [1228, 378] on div "Add to Block List Blocked Items Whitelist mode Block all websites except for th…" at bounding box center [811, 421] width 882 height 242
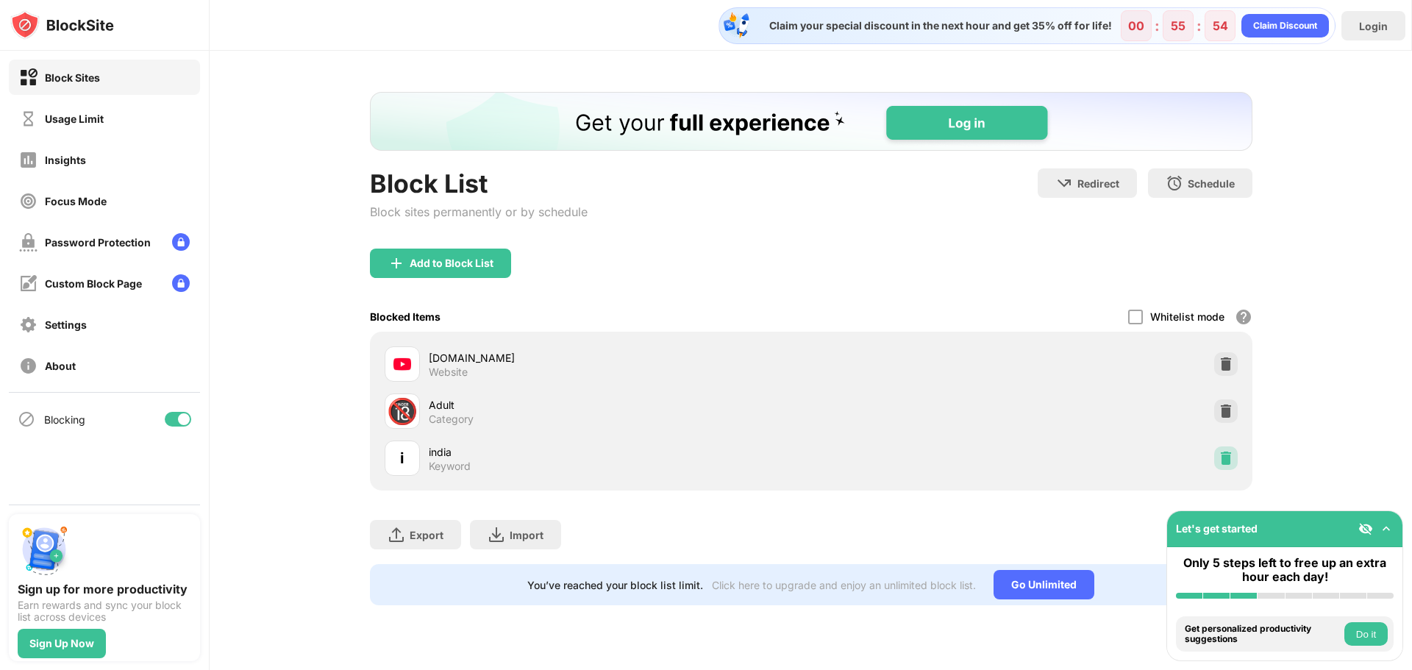
click at [1227, 458] on img at bounding box center [1225, 458] width 15 height 15
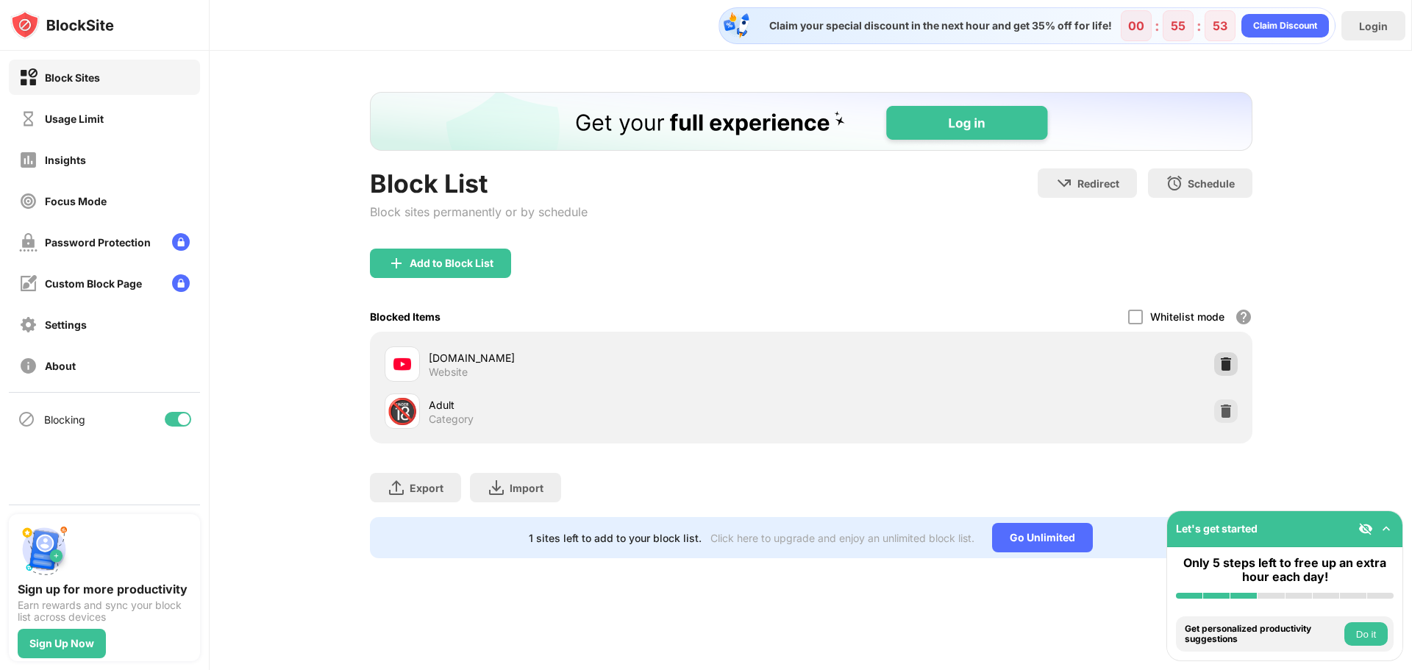
click at [1225, 362] on img at bounding box center [1225, 364] width 15 height 15
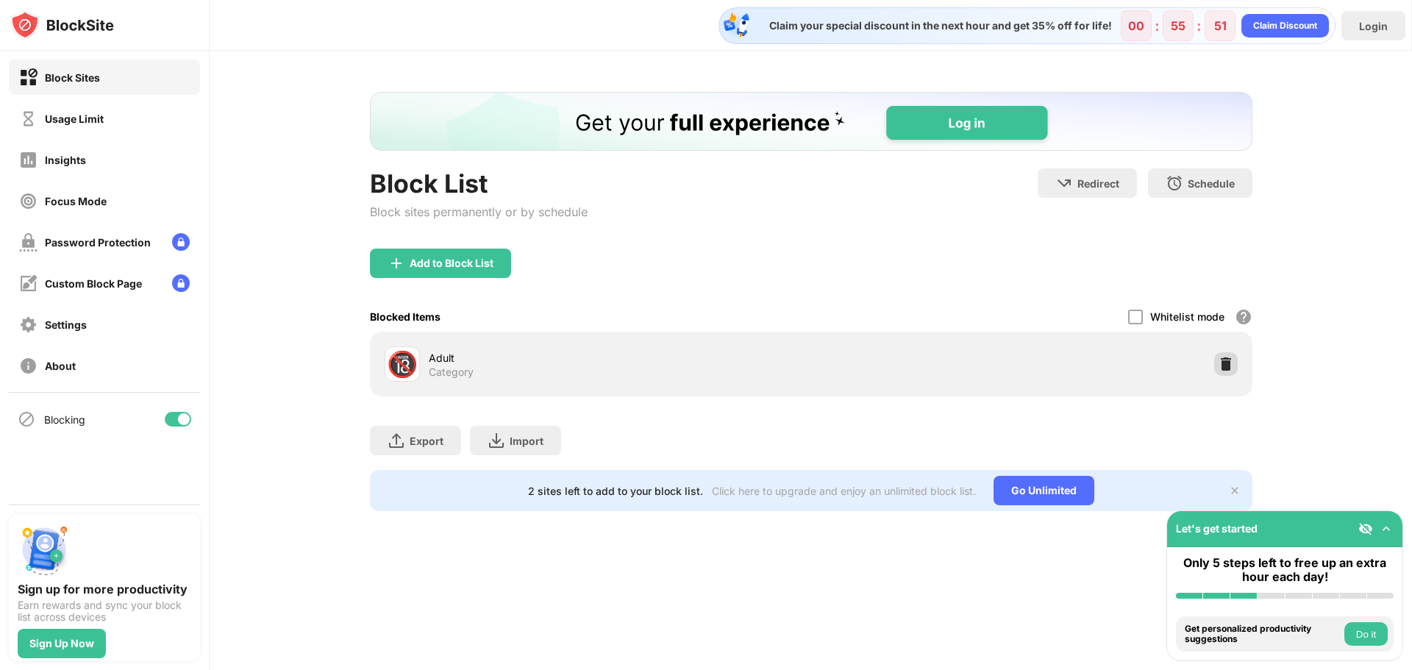
click at [1225, 359] on img at bounding box center [1225, 364] width 15 height 15
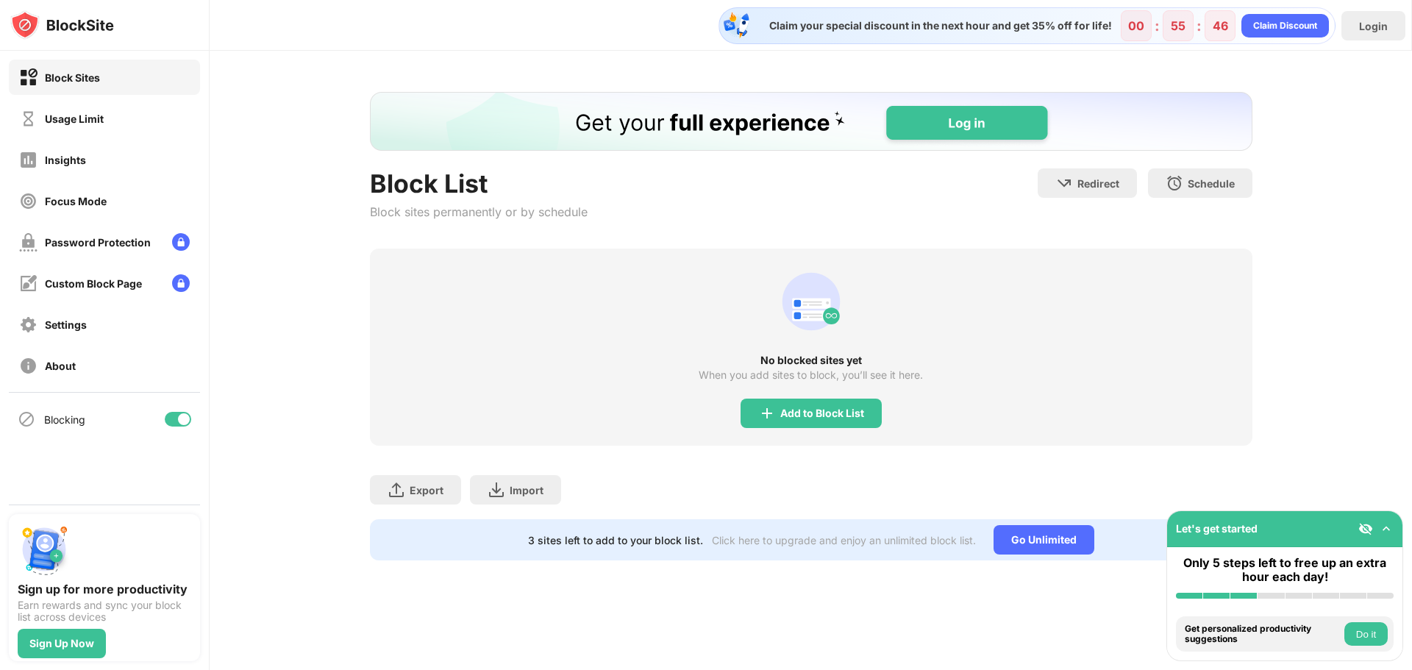
click at [85, 74] on div "Block Sites" at bounding box center [72, 77] width 55 height 12
click at [72, 112] on div "Usage Limit" at bounding box center [74, 118] width 59 height 12
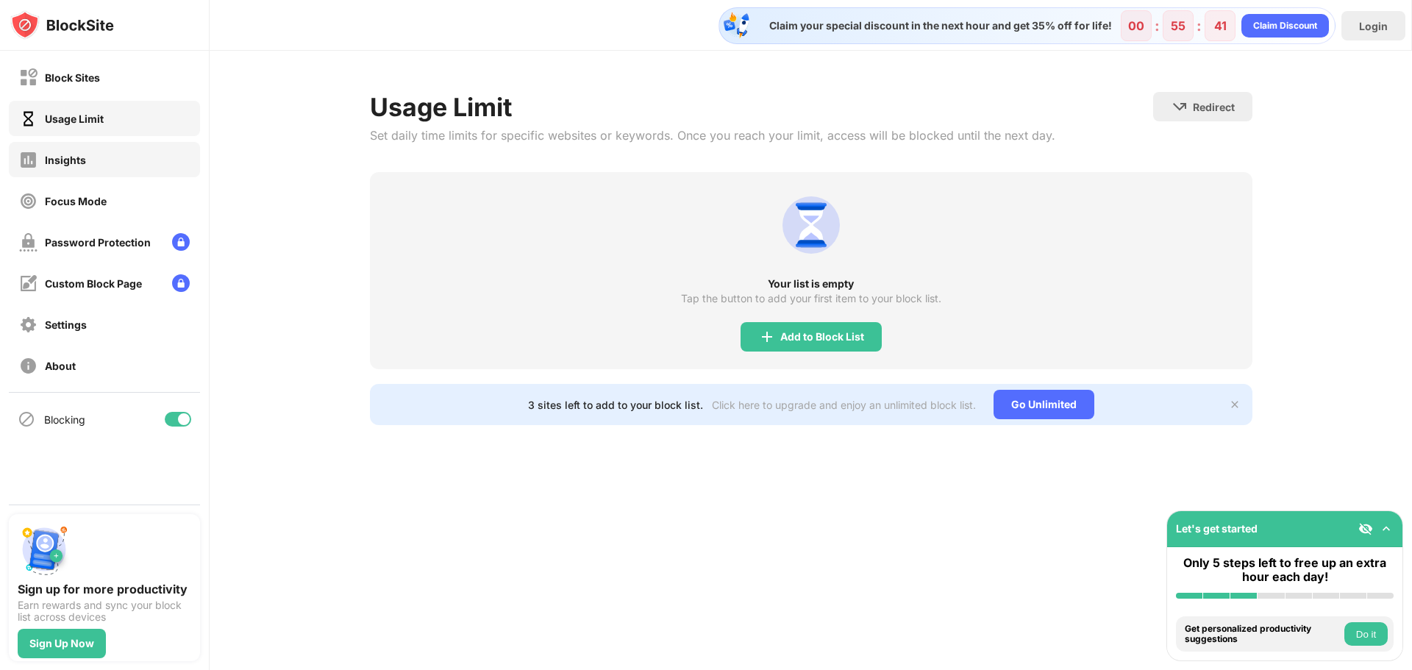
click at [60, 169] on div "Insights" at bounding box center [104, 159] width 191 height 35
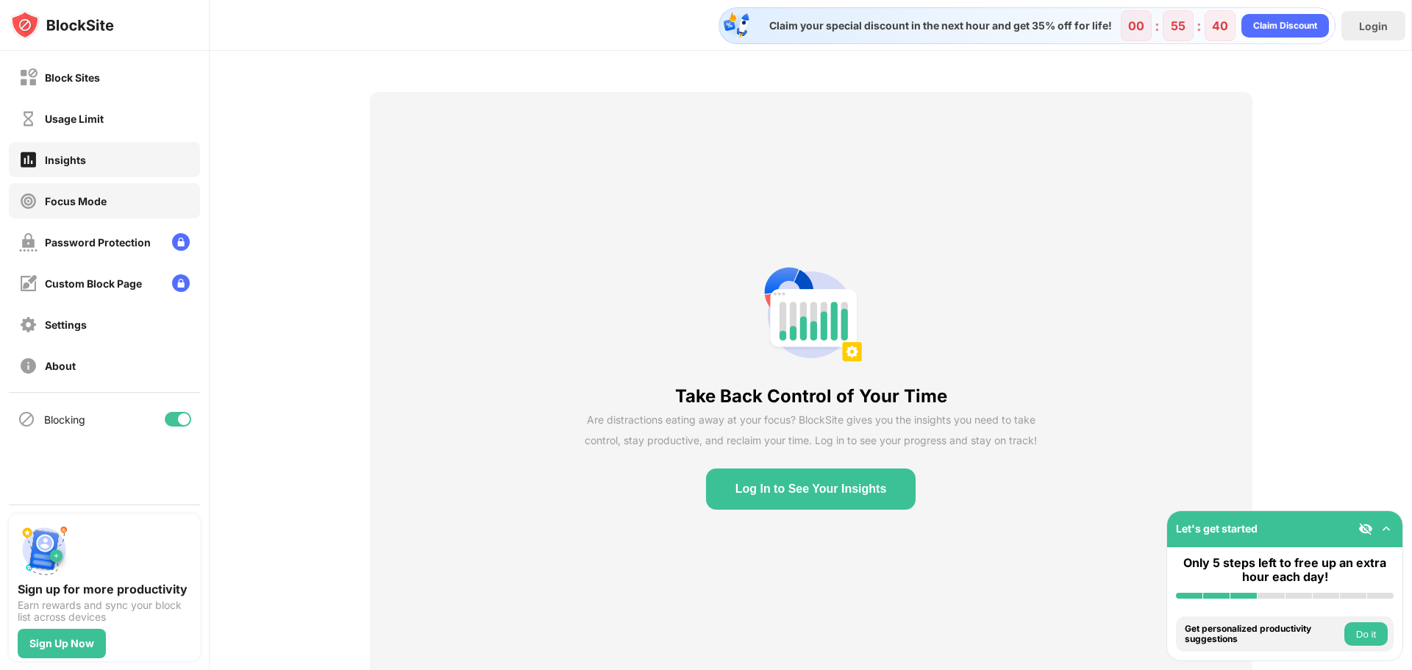
click at [68, 206] on div "Focus Mode" at bounding box center [76, 201] width 62 height 12
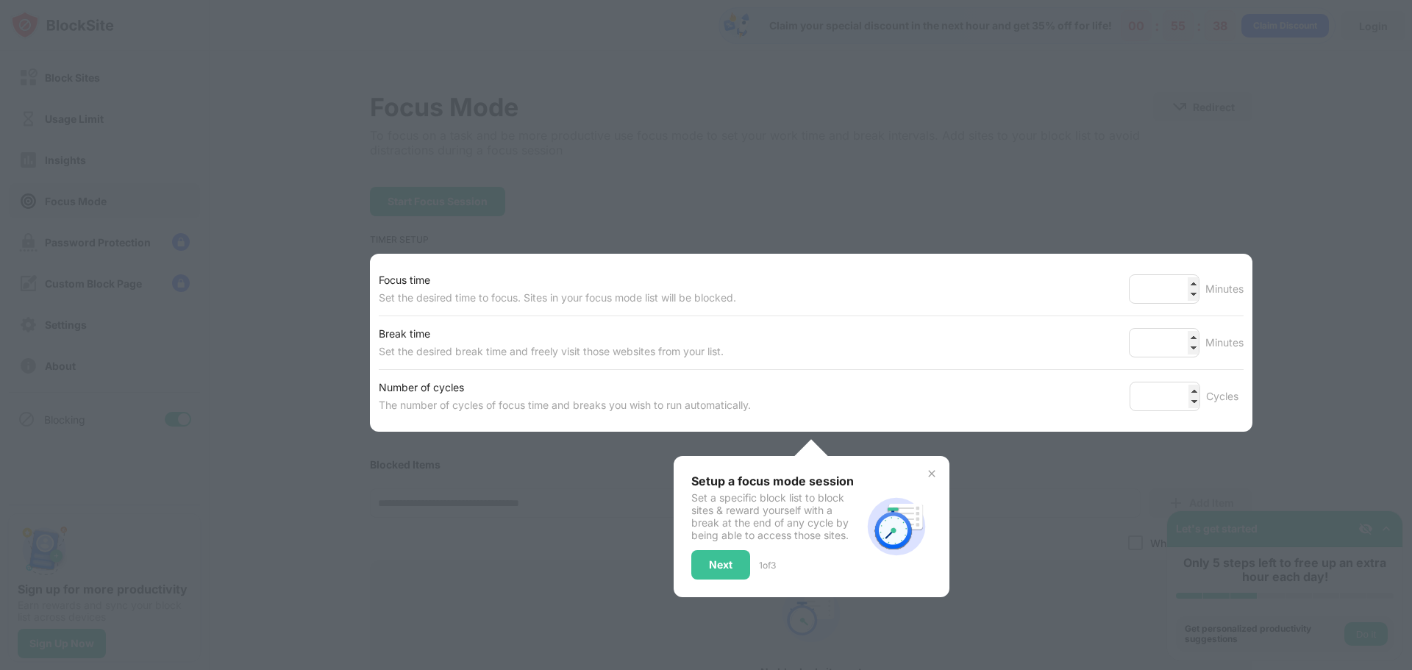
click at [307, 206] on div at bounding box center [706, 335] width 1412 height 670
click at [1237, 180] on div at bounding box center [706, 335] width 1412 height 670
click at [926, 473] on img at bounding box center [932, 474] width 12 height 12
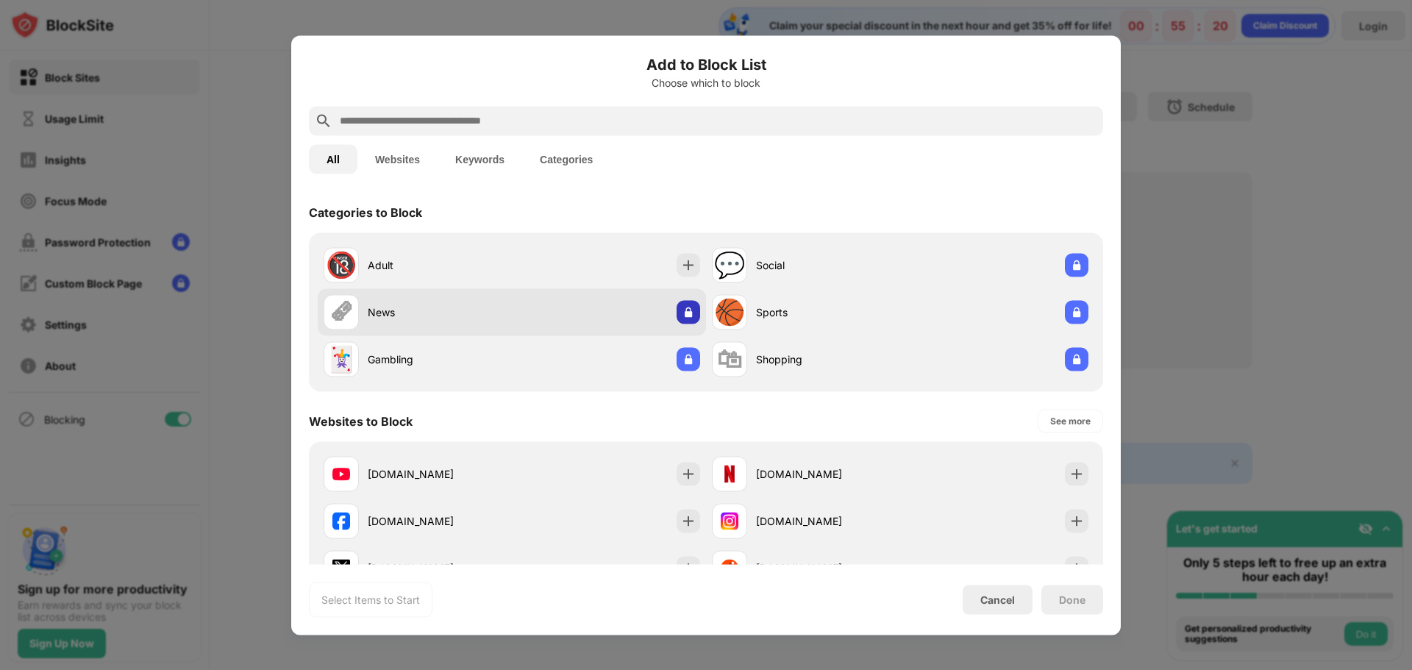
click at [687, 311] on img at bounding box center [688, 311] width 15 height 15
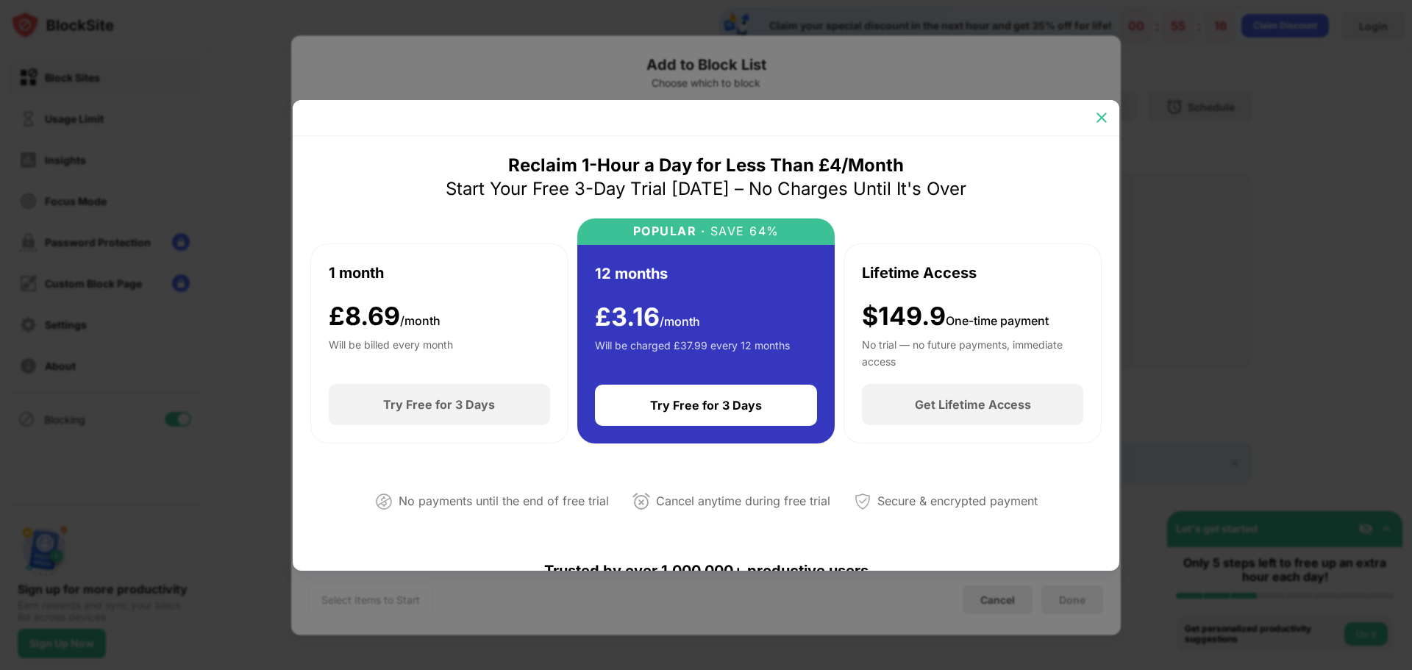
click at [1106, 116] on img at bounding box center [1101, 117] width 15 height 15
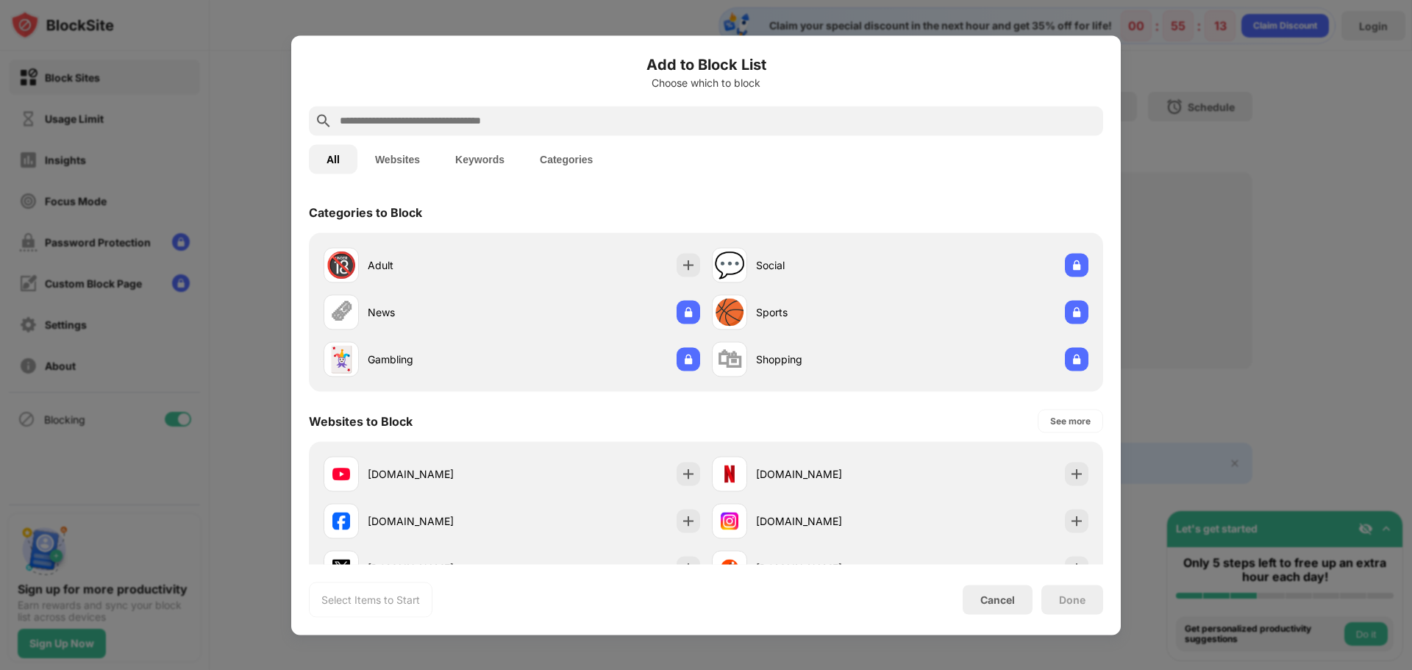
click at [407, 160] on button "Websites" at bounding box center [397, 158] width 80 height 29
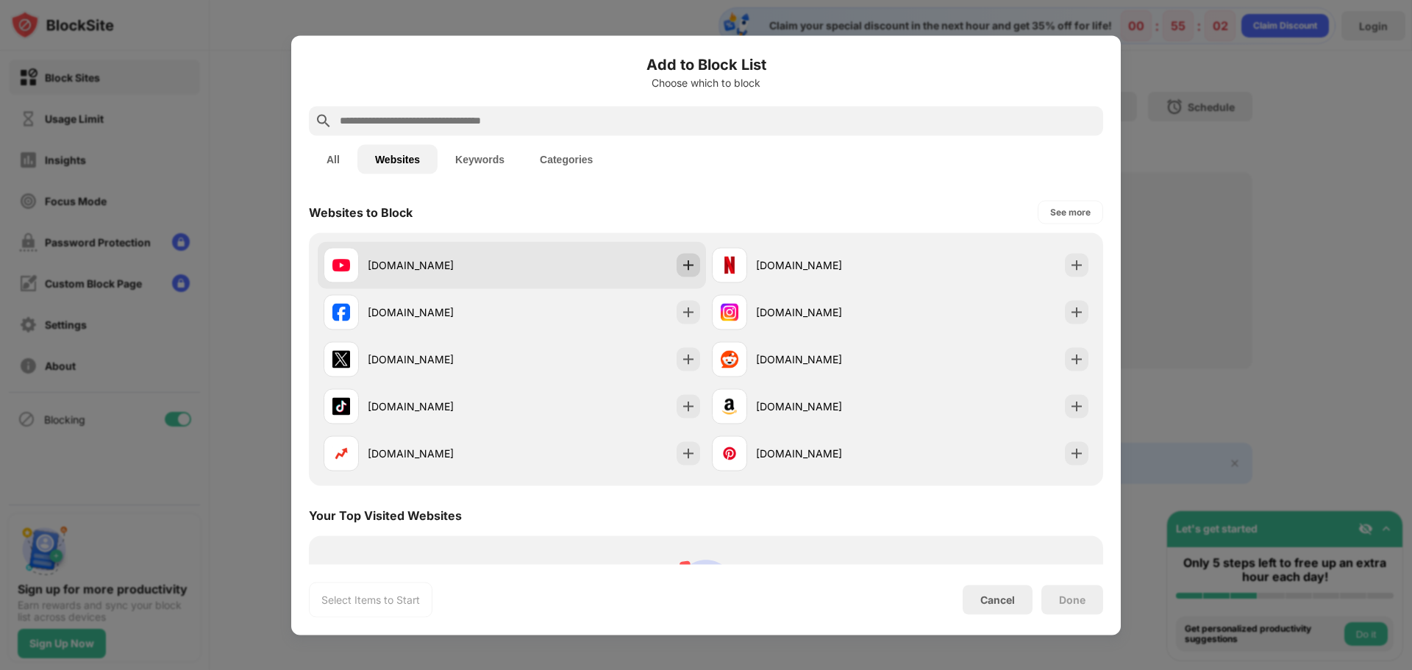
click at [686, 262] on img at bounding box center [688, 264] width 15 height 15
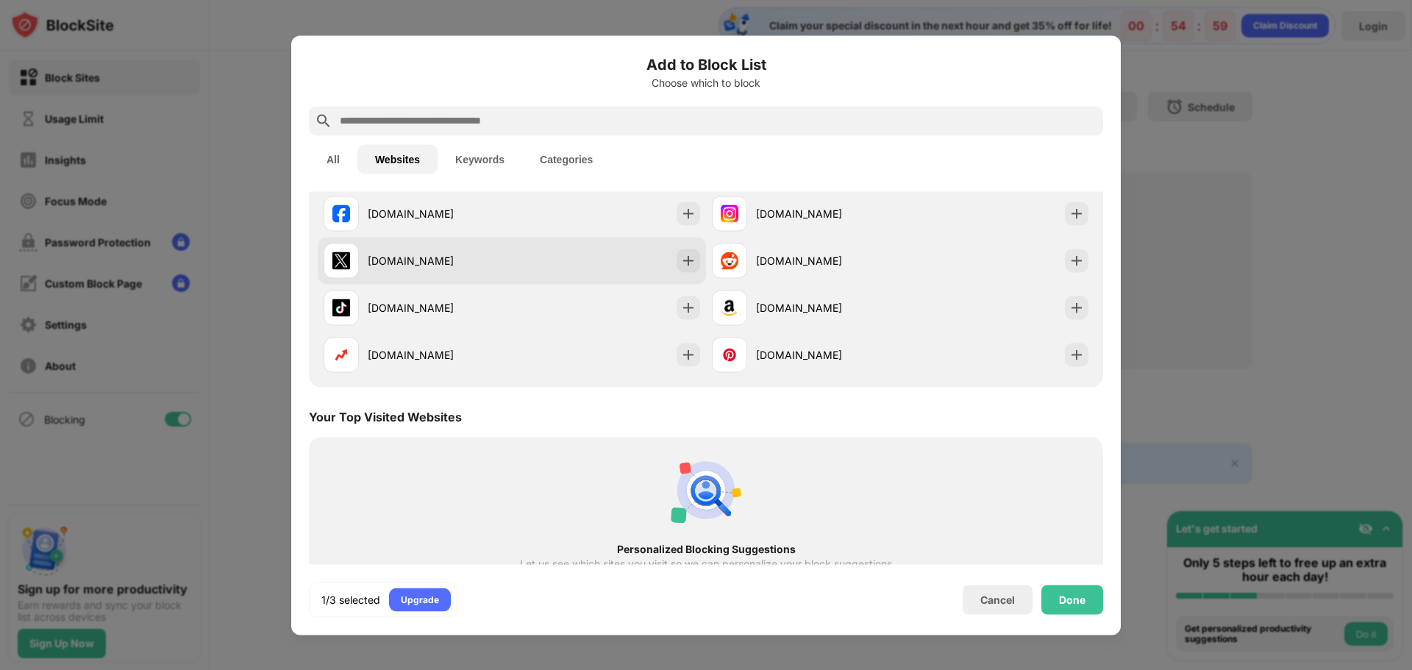
scroll to position [162, 0]
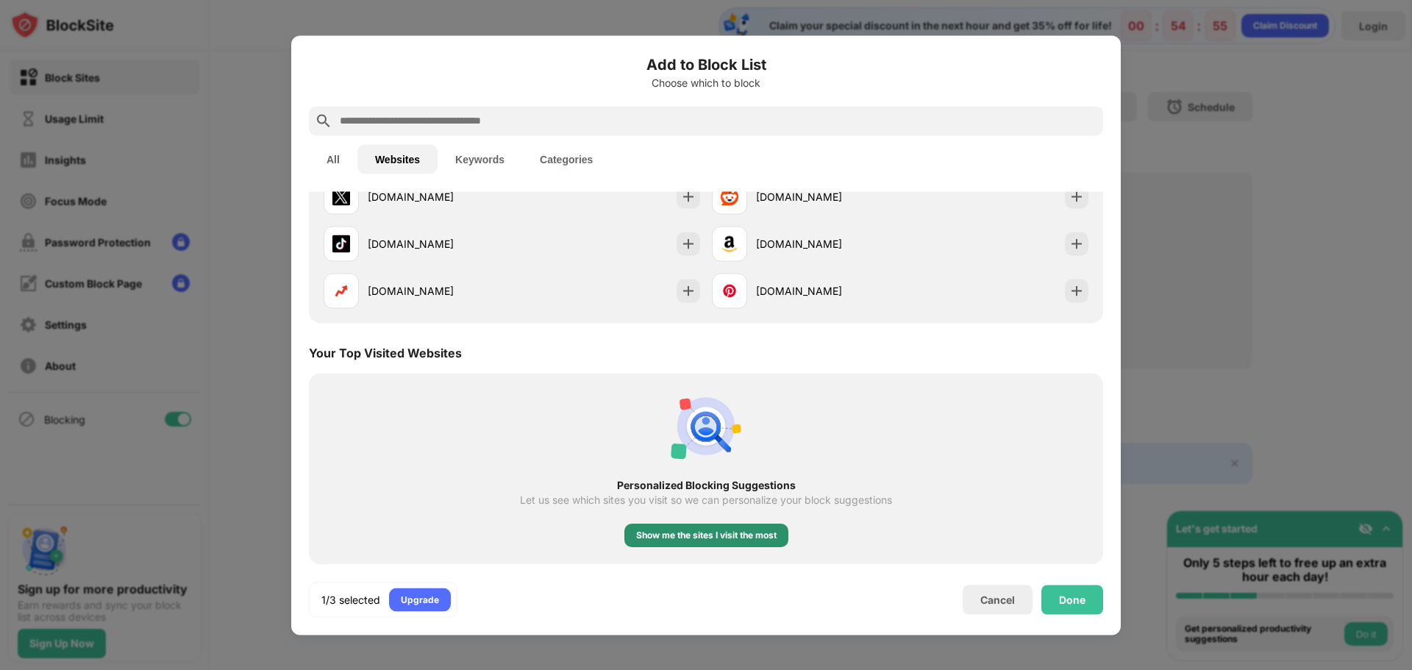
click at [710, 537] on div "Show me the sites I visit the most" at bounding box center [706, 534] width 140 height 15
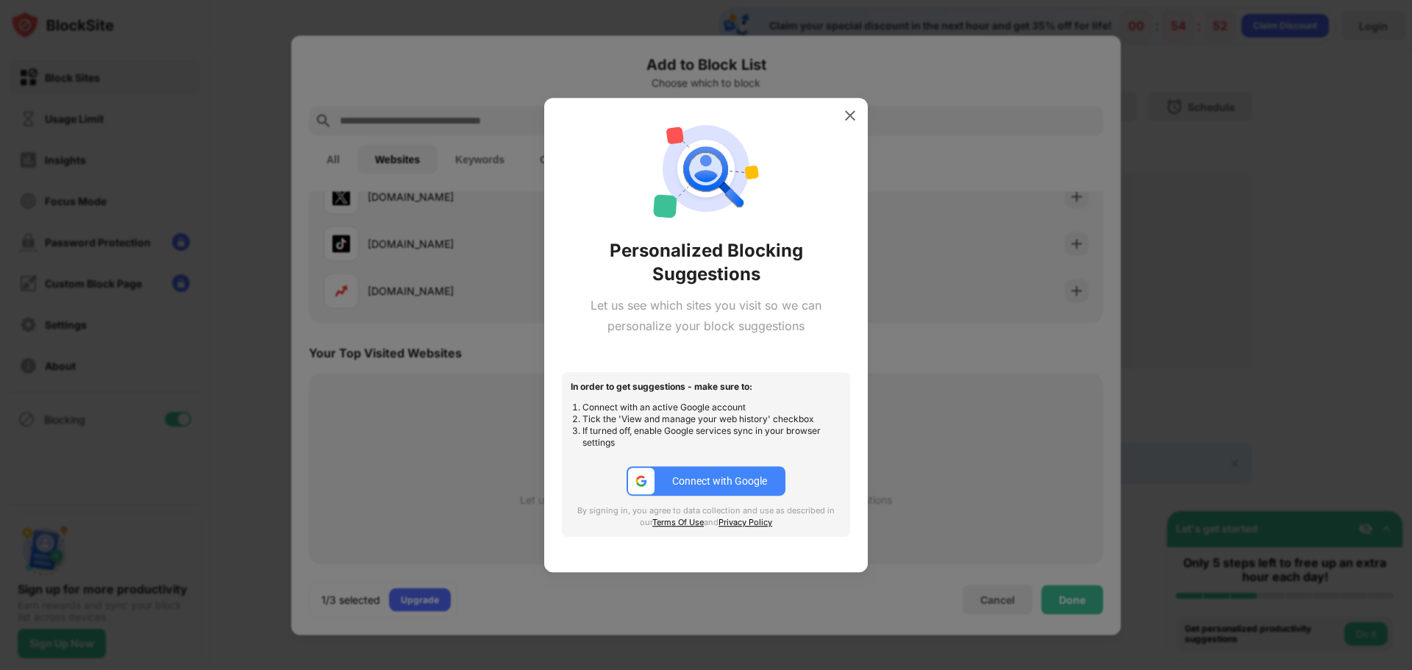
click at [704, 481] on div "Connect with Google" at bounding box center [719, 481] width 95 height 12
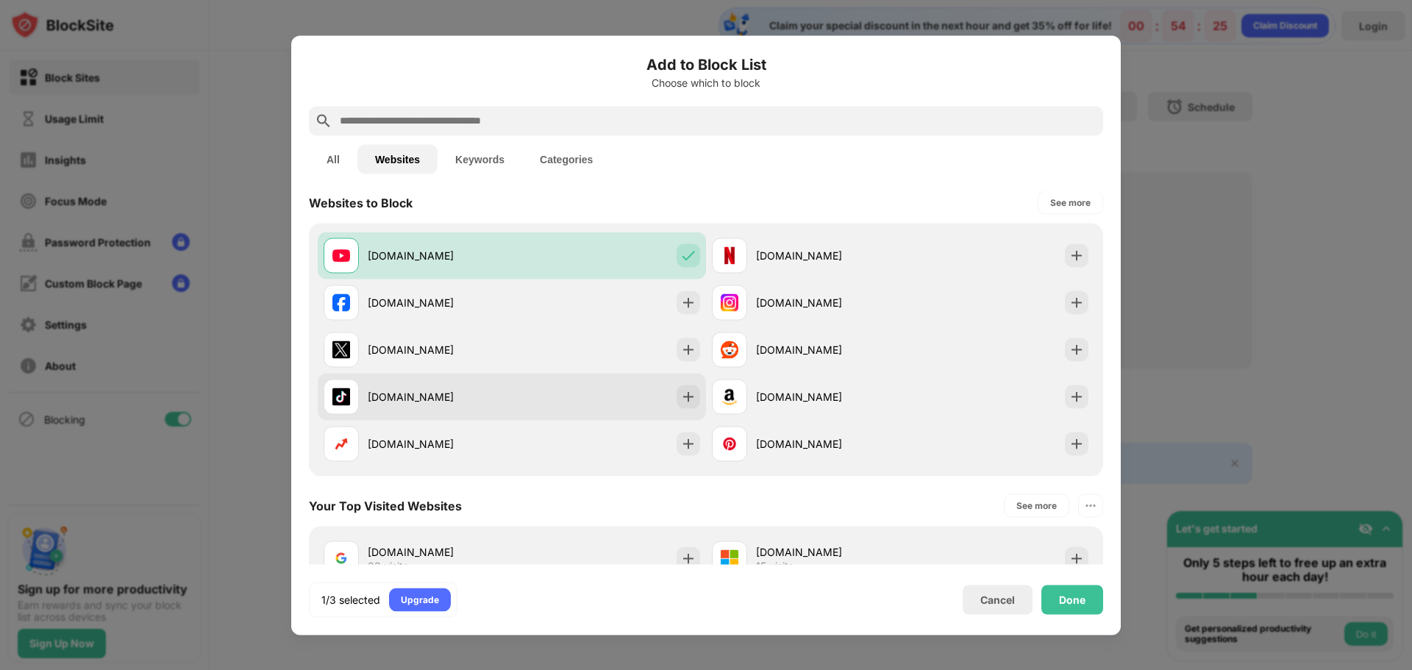
scroll to position [0, 0]
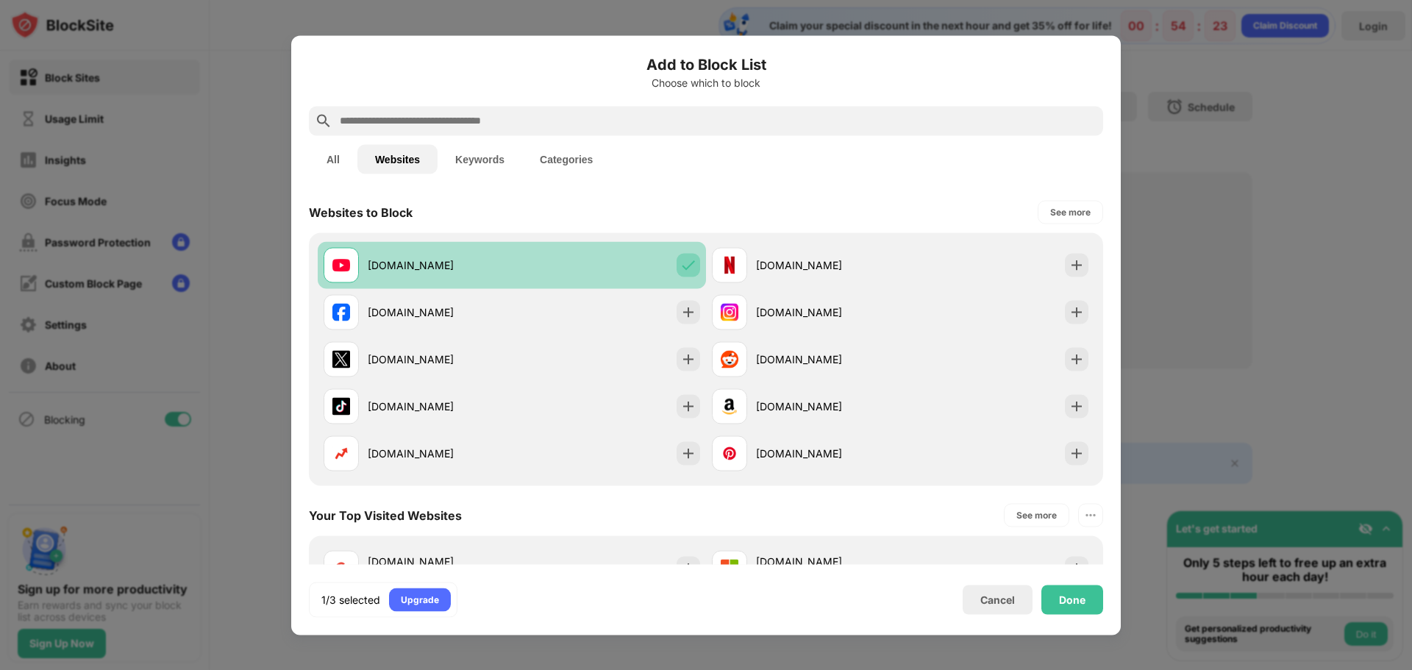
click at [681, 264] on img at bounding box center [688, 264] width 15 height 15
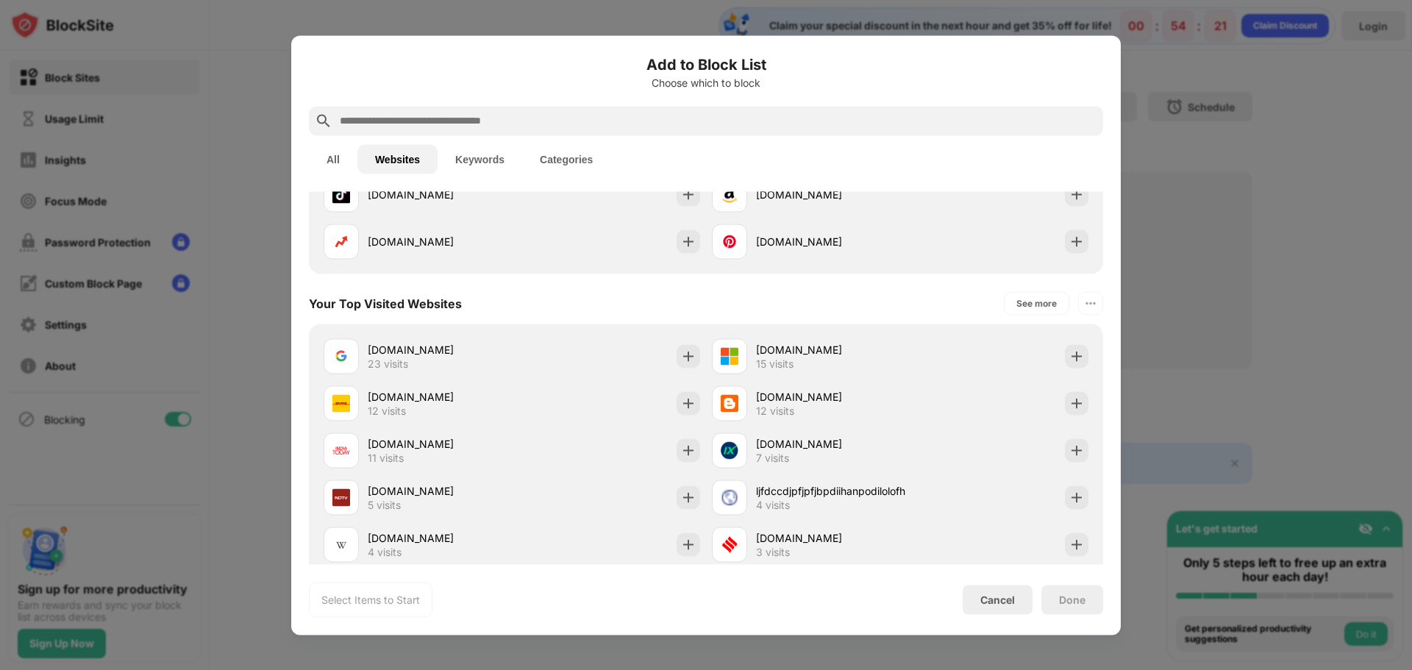
scroll to position [224, 0]
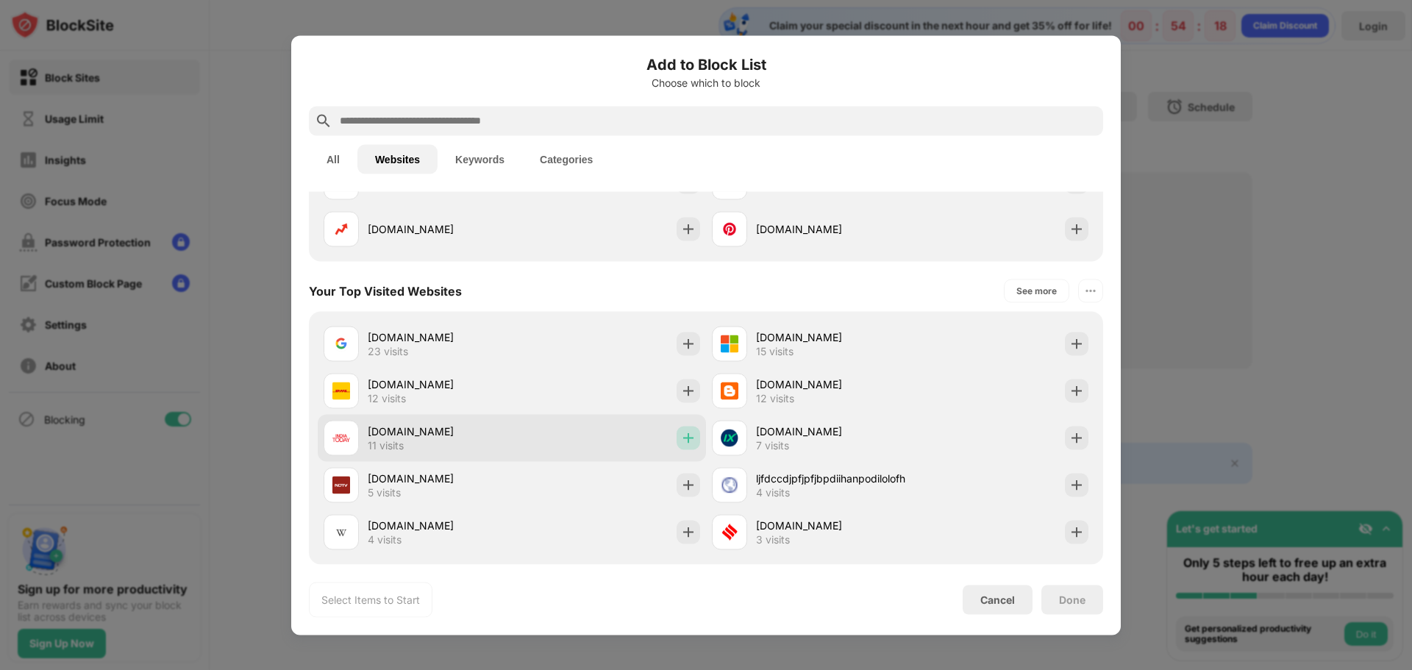
click at [682, 437] on img at bounding box center [688, 437] width 15 height 15
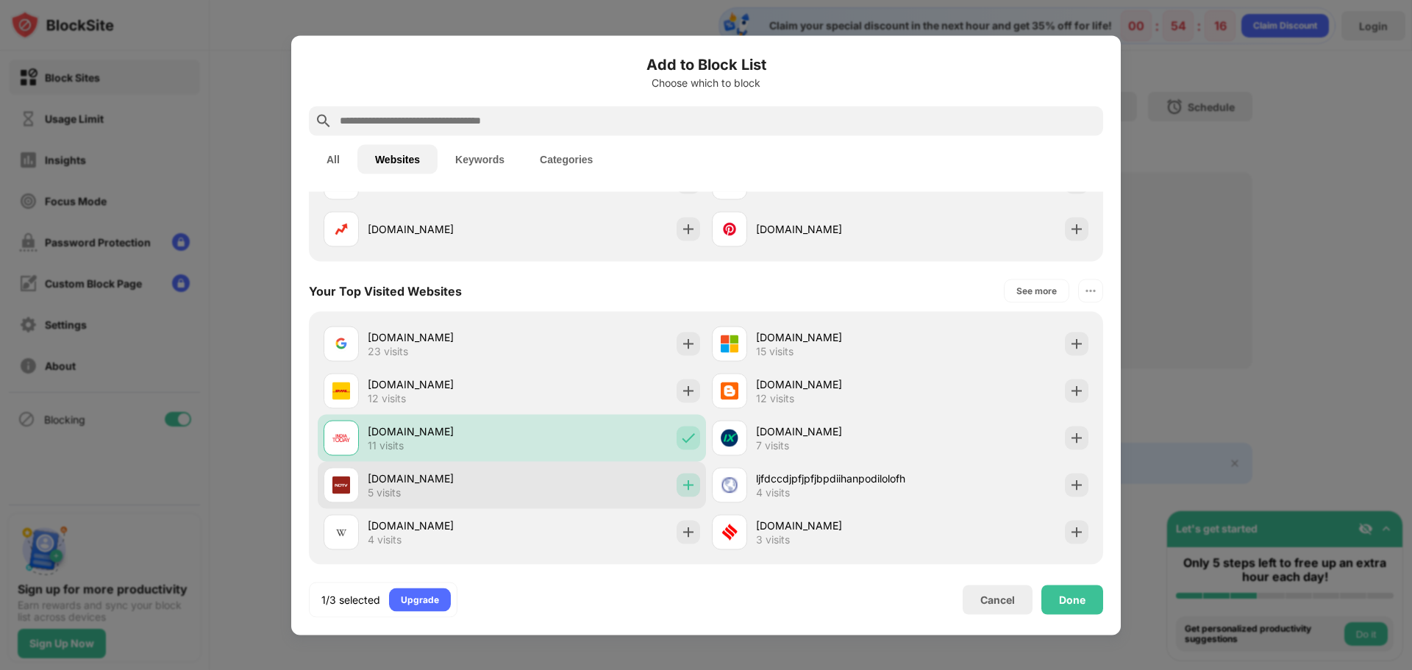
click at [681, 484] on img at bounding box center [688, 484] width 15 height 15
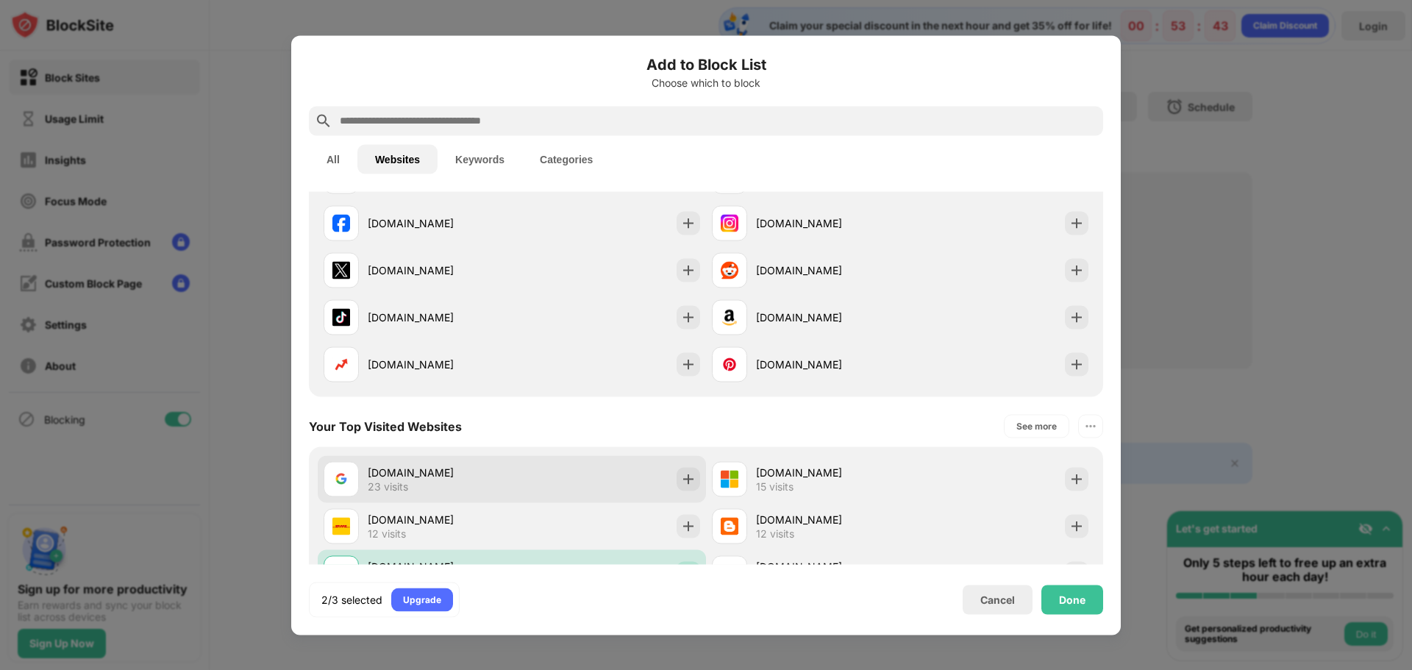
scroll to position [0, 0]
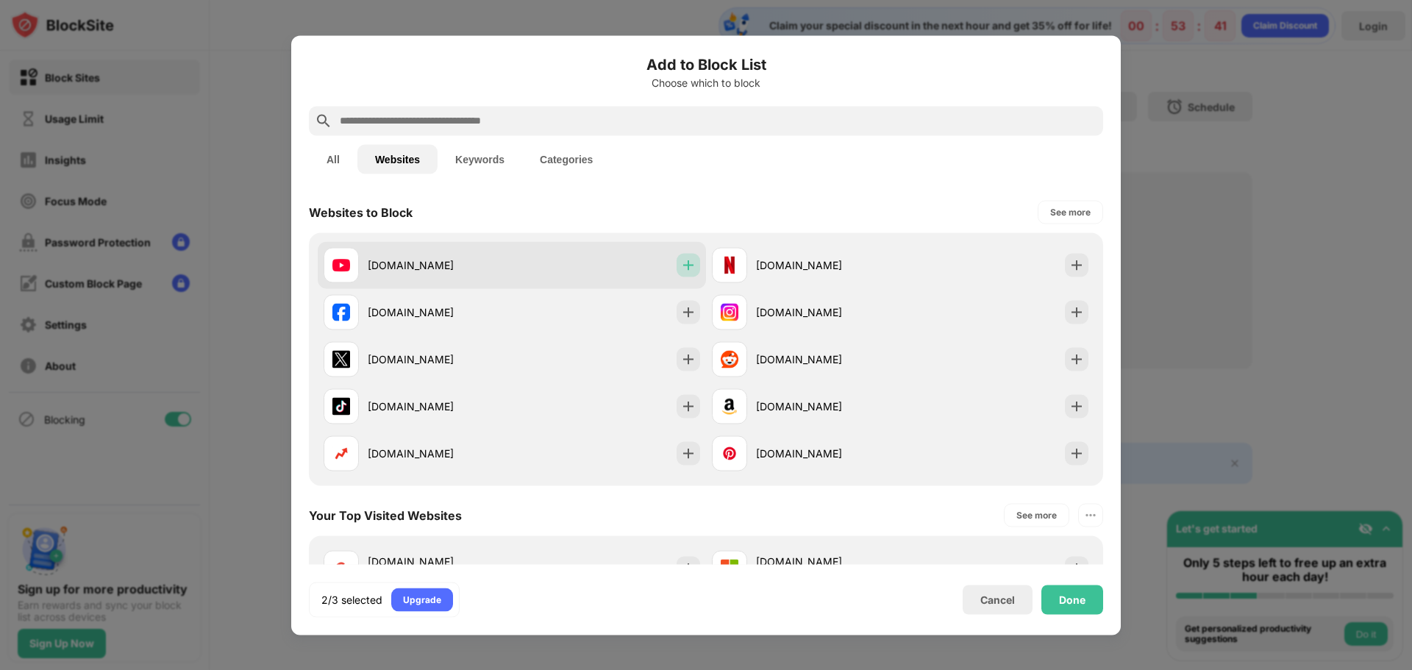
click at [681, 264] on img at bounding box center [688, 264] width 15 height 15
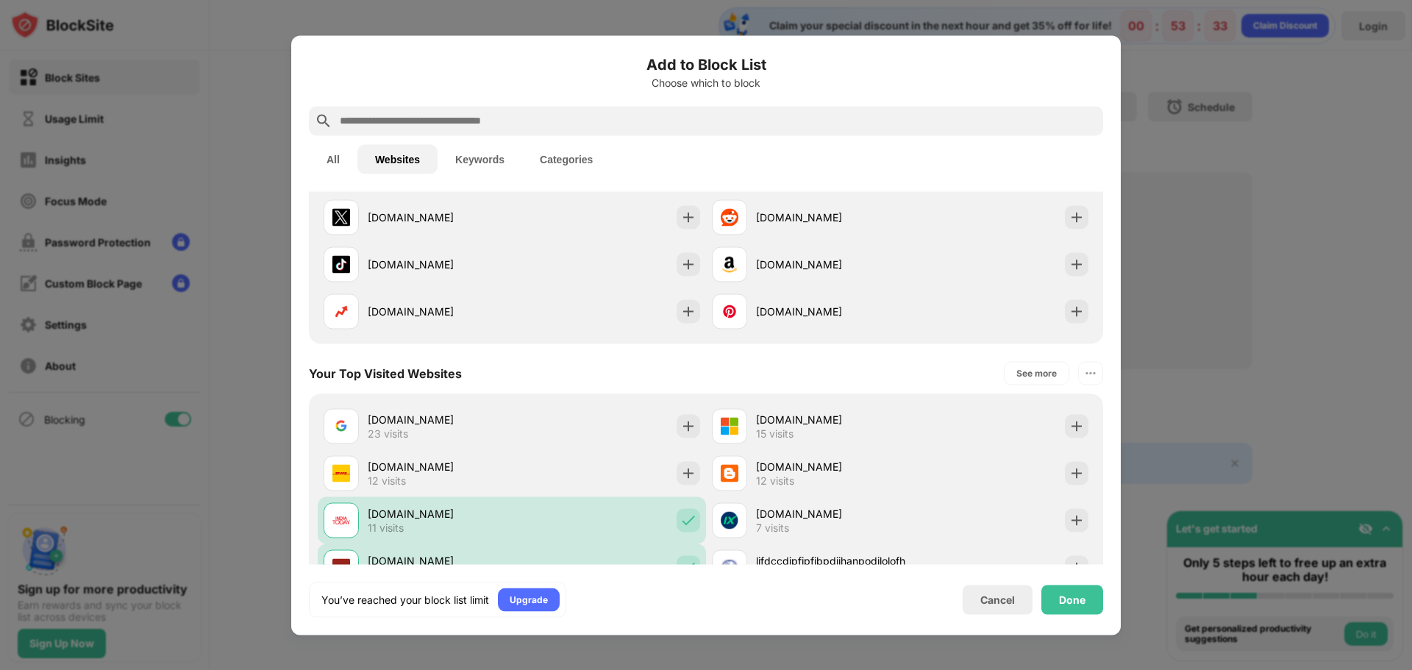
scroll to position [224, 0]
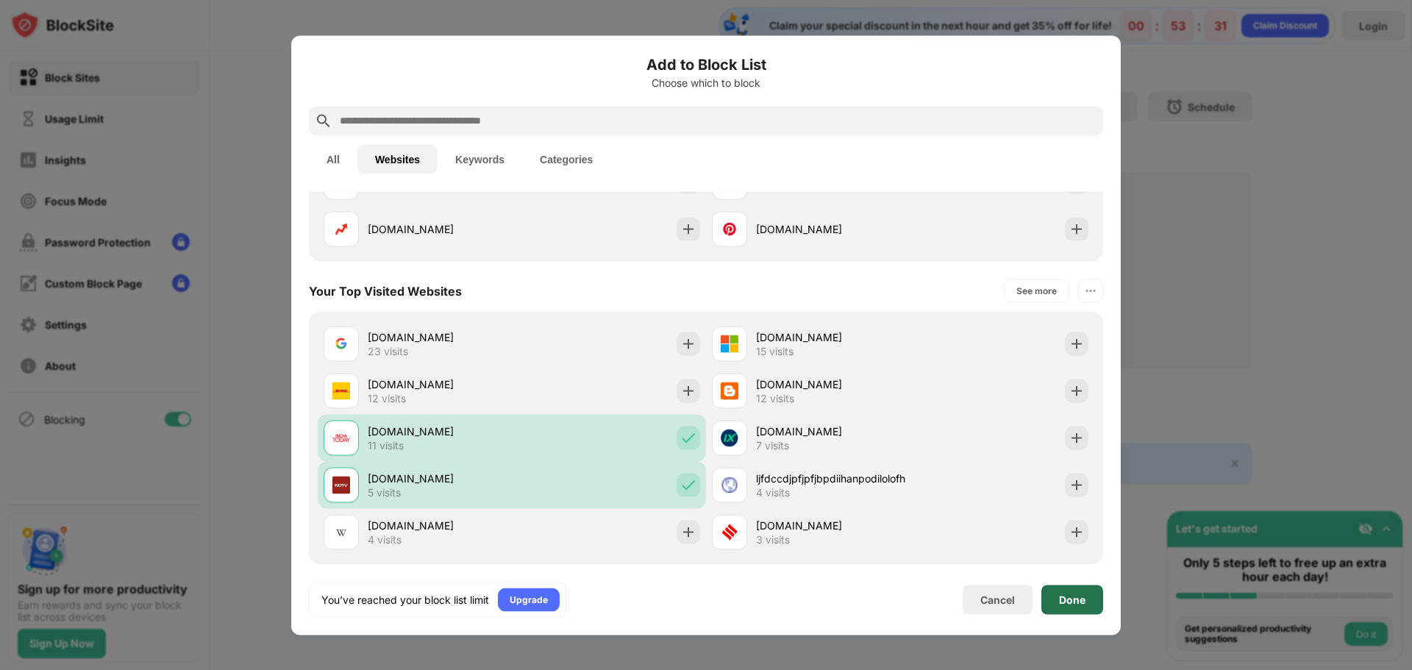
click at [1073, 604] on div "Done" at bounding box center [1072, 599] width 26 height 12
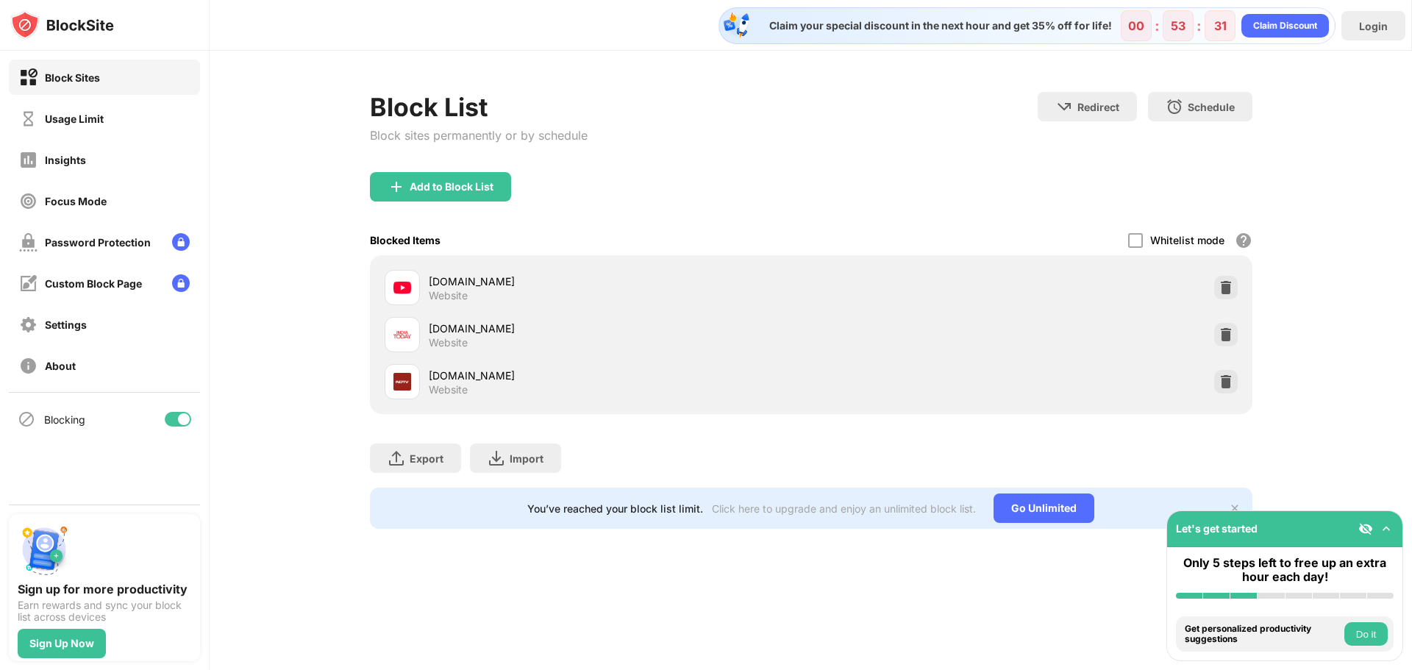
scroll to position [248, 0]
click at [1386, 526] on img at bounding box center [1385, 528] width 15 height 15
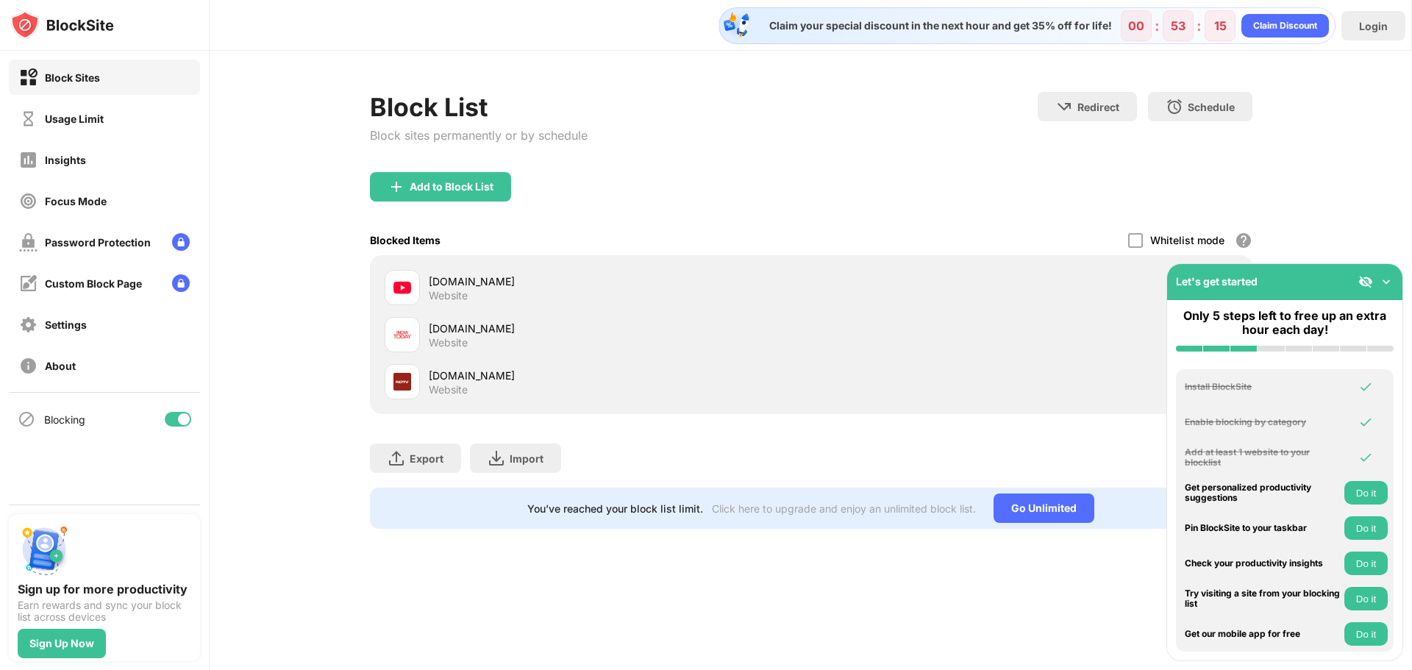
click at [954, 598] on div "Claim your special discount in the next hour and get 35% off for life! 00 : 53 …" at bounding box center [811, 335] width 1202 height 670
click at [975, 221] on div "Add to Block List" at bounding box center [811, 198] width 882 height 53
click at [1381, 275] on img at bounding box center [1385, 281] width 15 height 15
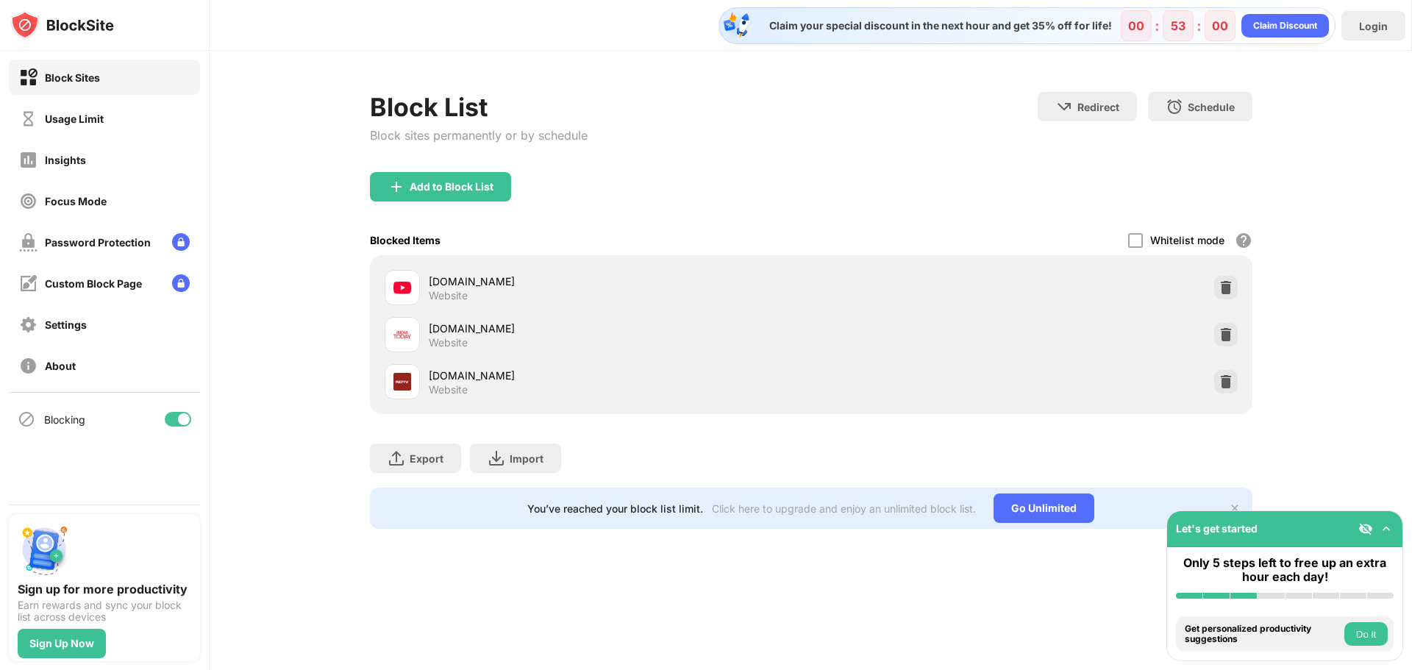
click at [1366, 526] on img at bounding box center [1365, 528] width 15 height 15
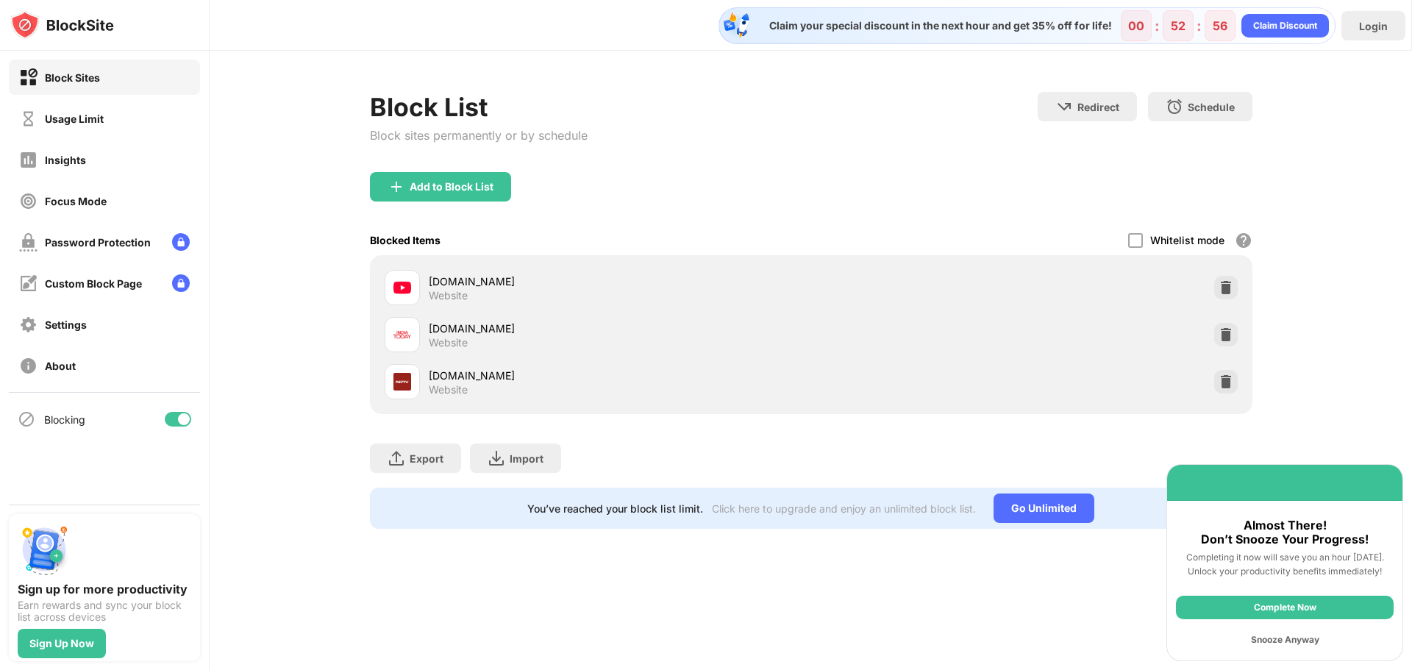
click at [1301, 640] on div "Snooze Anyway" at bounding box center [1285, 640] width 218 height 24
